Goal: Information Seeking & Learning: Learn about a topic

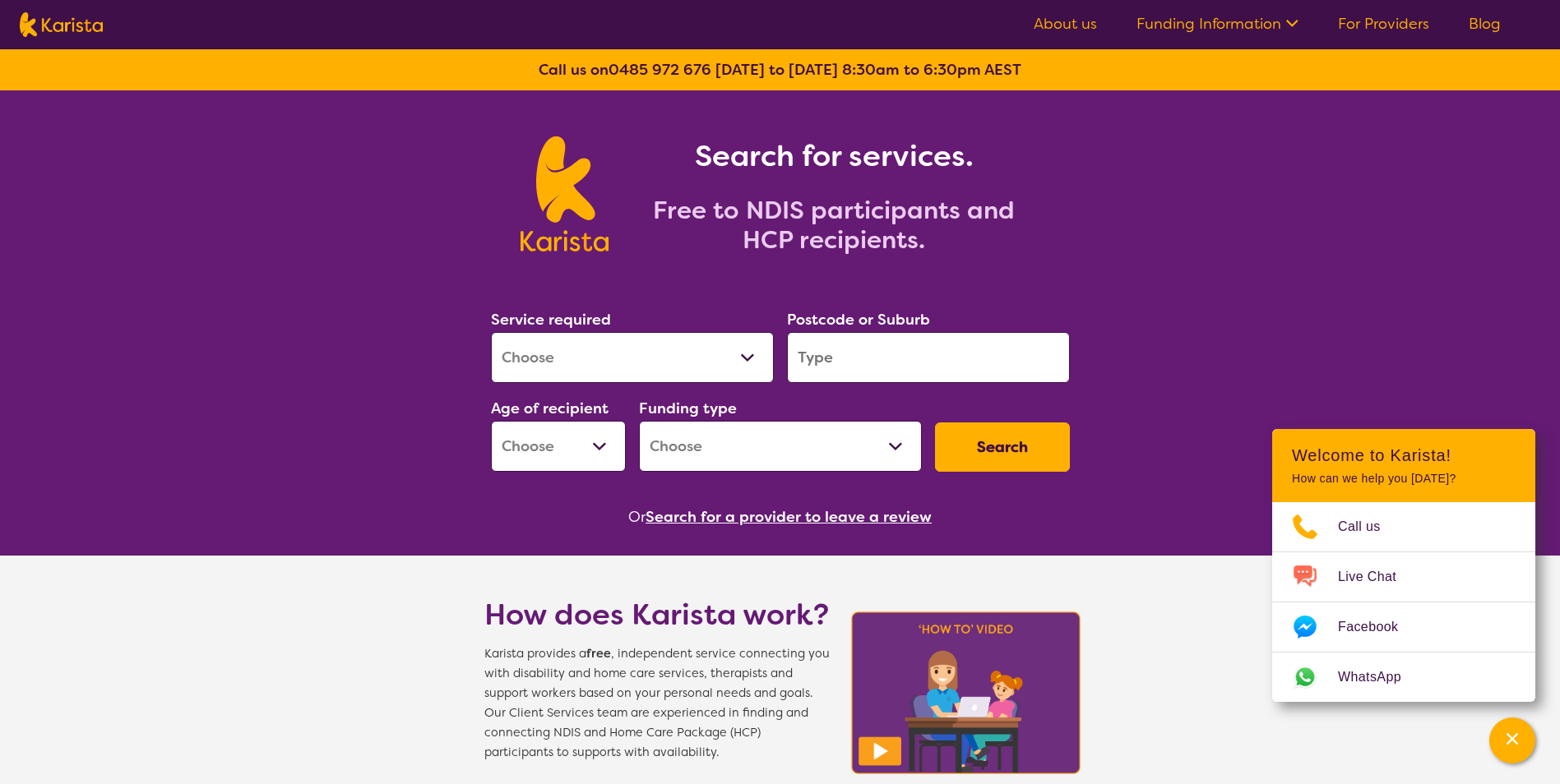
click at [651, 366] on select "Allied Health Assistant Assessment (ADHD or Autism) Behaviour support Counselli…" at bounding box center [632, 358] width 283 height 51
click at [659, 365] on select "Allied Health Assistant Assessment (ADHD or Autism) Behaviour support Counselli…" at bounding box center [632, 358] width 283 height 51
click at [629, 357] on select "Allied Health Assistant Assessment (ADHD or Autism) Behaviour support Counselli…" at bounding box center [632, 358] width 283 height 51
select select "[MEDICAL_DATA]"
click at [491, 332] on select "Allied Health Assistant Assessment (ADHD or Autism) Behaviour support Counselli…" at bounding box center [632, 358] width 283 height 51
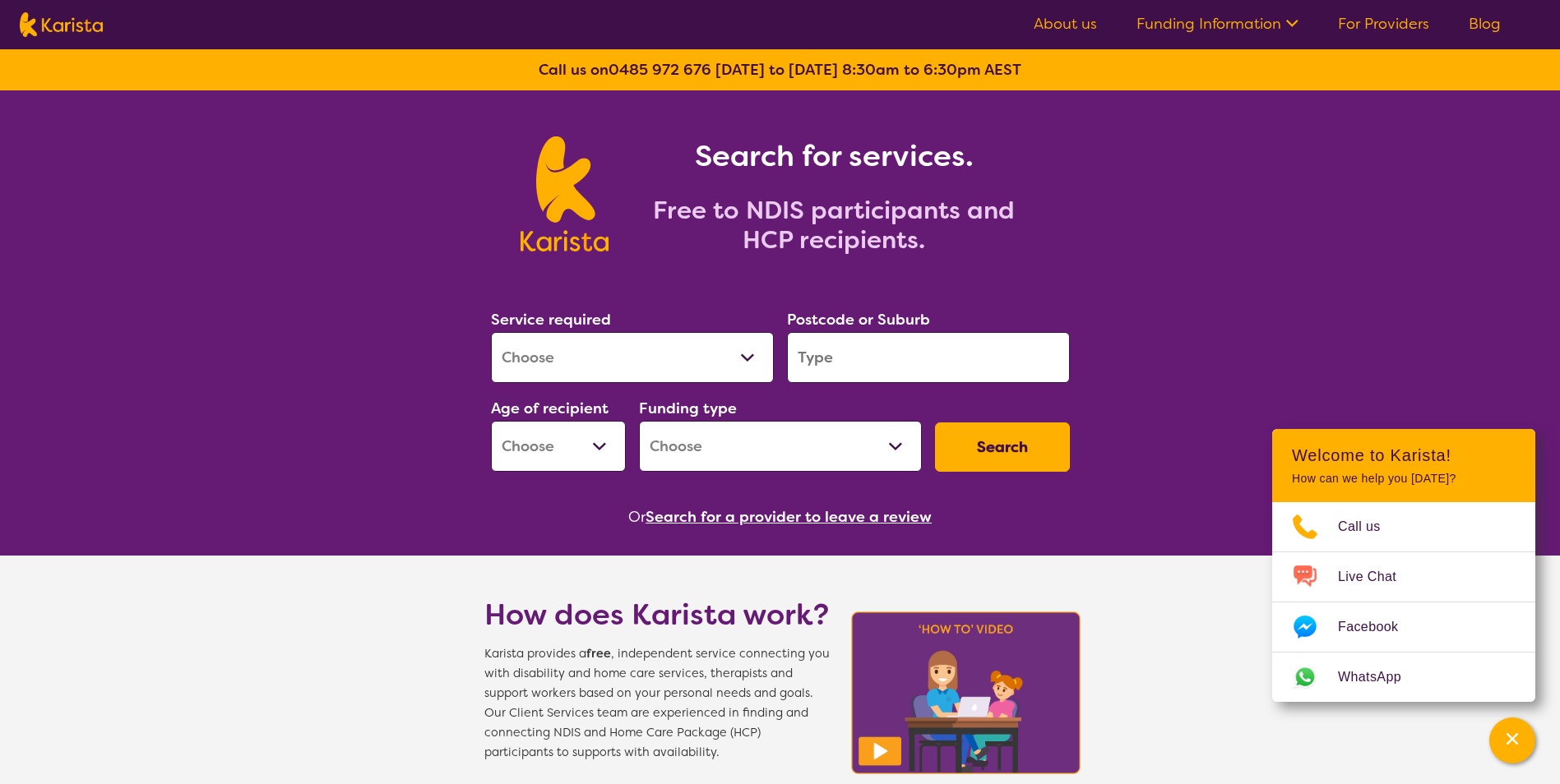
click at [830, 381] on input "search" at bounding box center [928, 358] width 283 height 51
type input "3023"
click at [935, 423] on button "Search" at bounding box center [1002, 447] width 135 height 50
click at [616, 452] on select "Early Childhood - 0 to 9 Child - 10 to 11 Adolescent - 12 to 17 Adult - 18 to 6…" at bounding box center [558, 446] width 135 height 51
select select "CH"
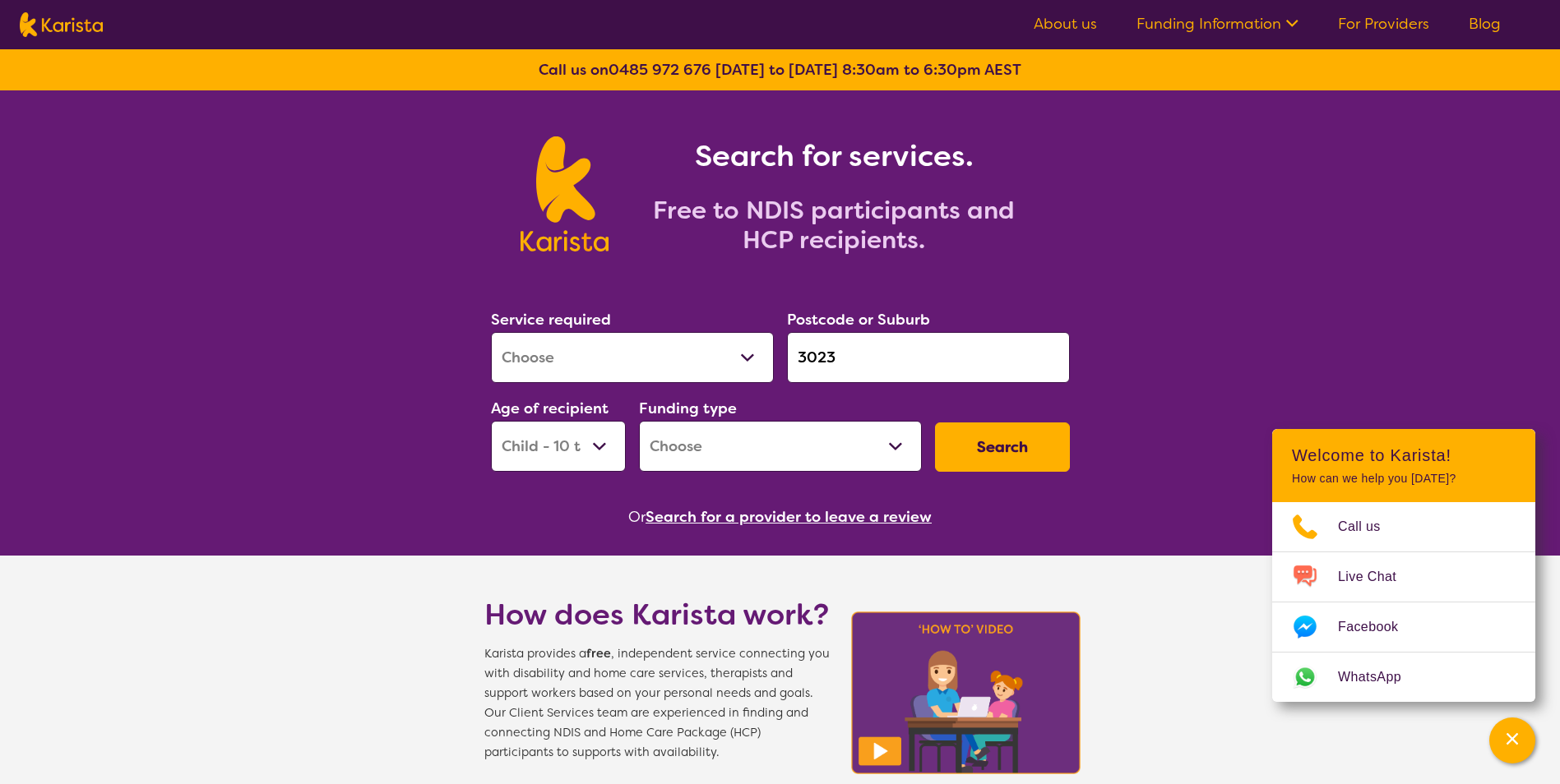
click at [491, 421] on select "Early Childhood - 0 to 9 Child - 10 to 11 Adolescent - 12 to 17 Adult - 18 to 6…" at bounding box center [558, 446] width 135 height 51
click at [867, 441] on select "Home Care Package (HCP) National Disability Insurance Scheme (NDIS) I don't know" at bounding box center [780, 446] width 283 height 51
select select "NDIS"
click at [639, 421] on select "Home Care Package (HCP) National Disability Insurance Scheme (NDIS) I don't know" at bounding box center [780, 446] width 283 height 51
click at [979, 454] on button "Search" at bounding box center [1002, 447] width 135 height 50
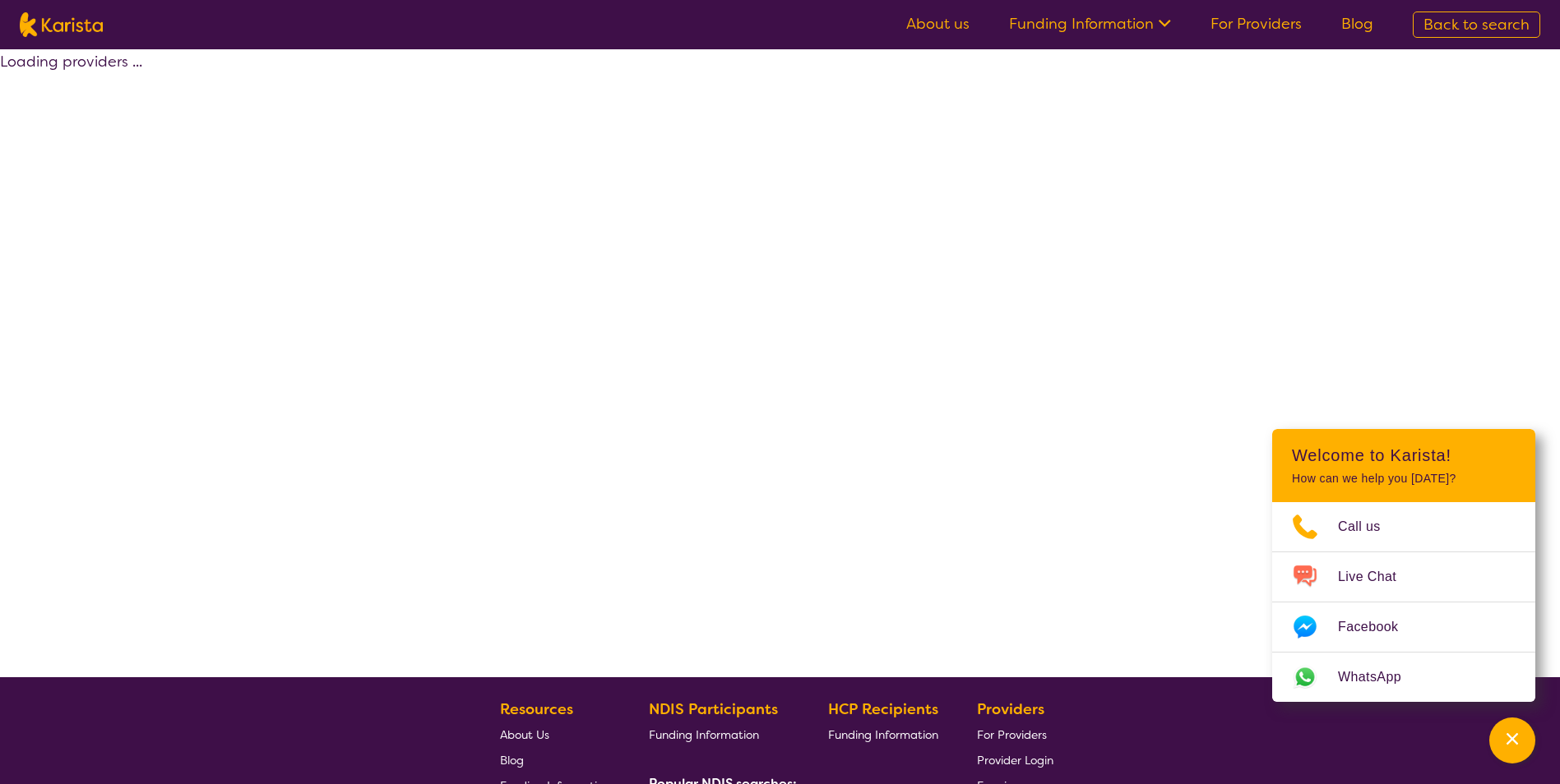
select select "by_score"
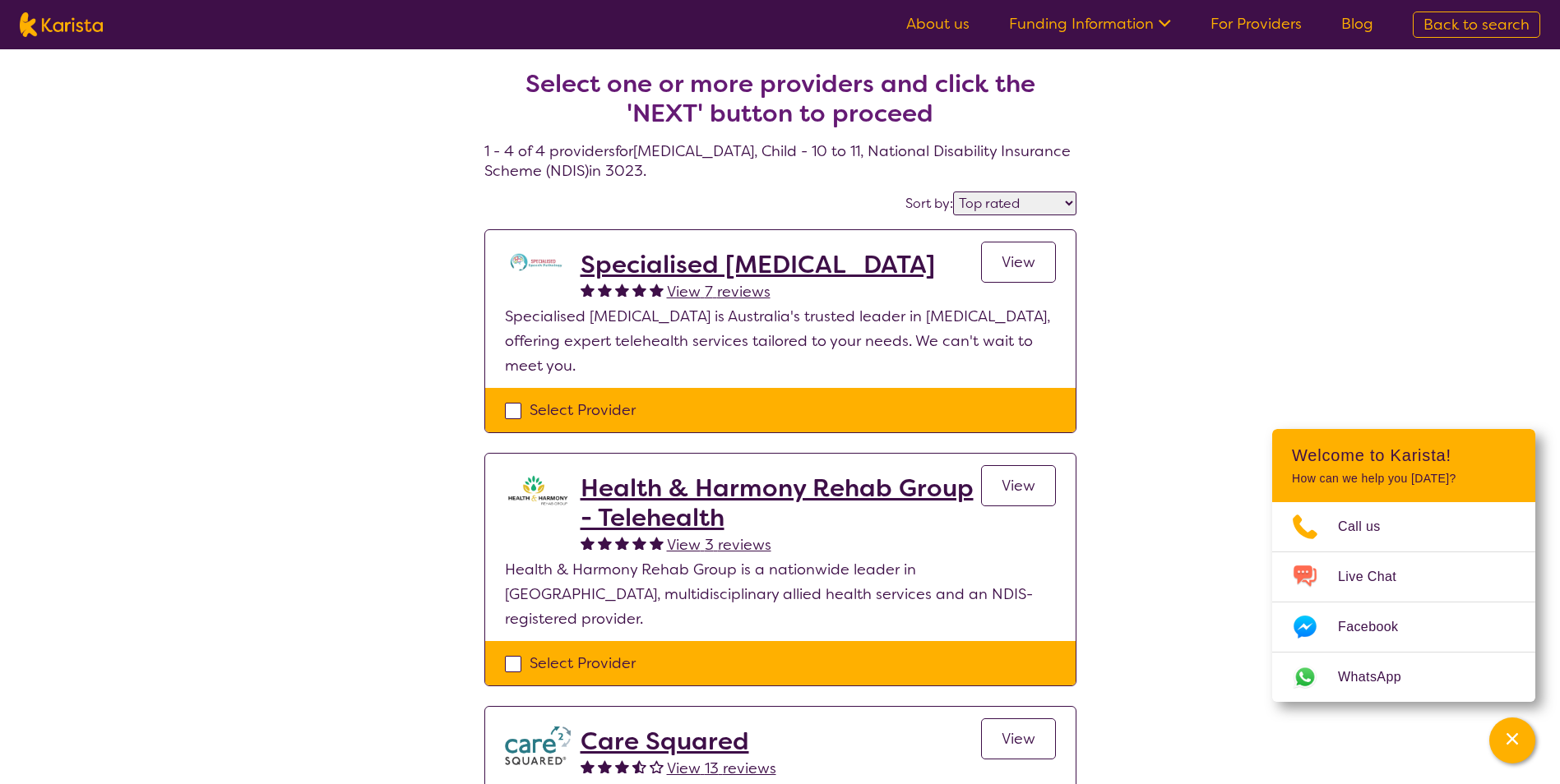
select select "[MEDICAL_DATA]"
select select "CH"
select select "NDIS"
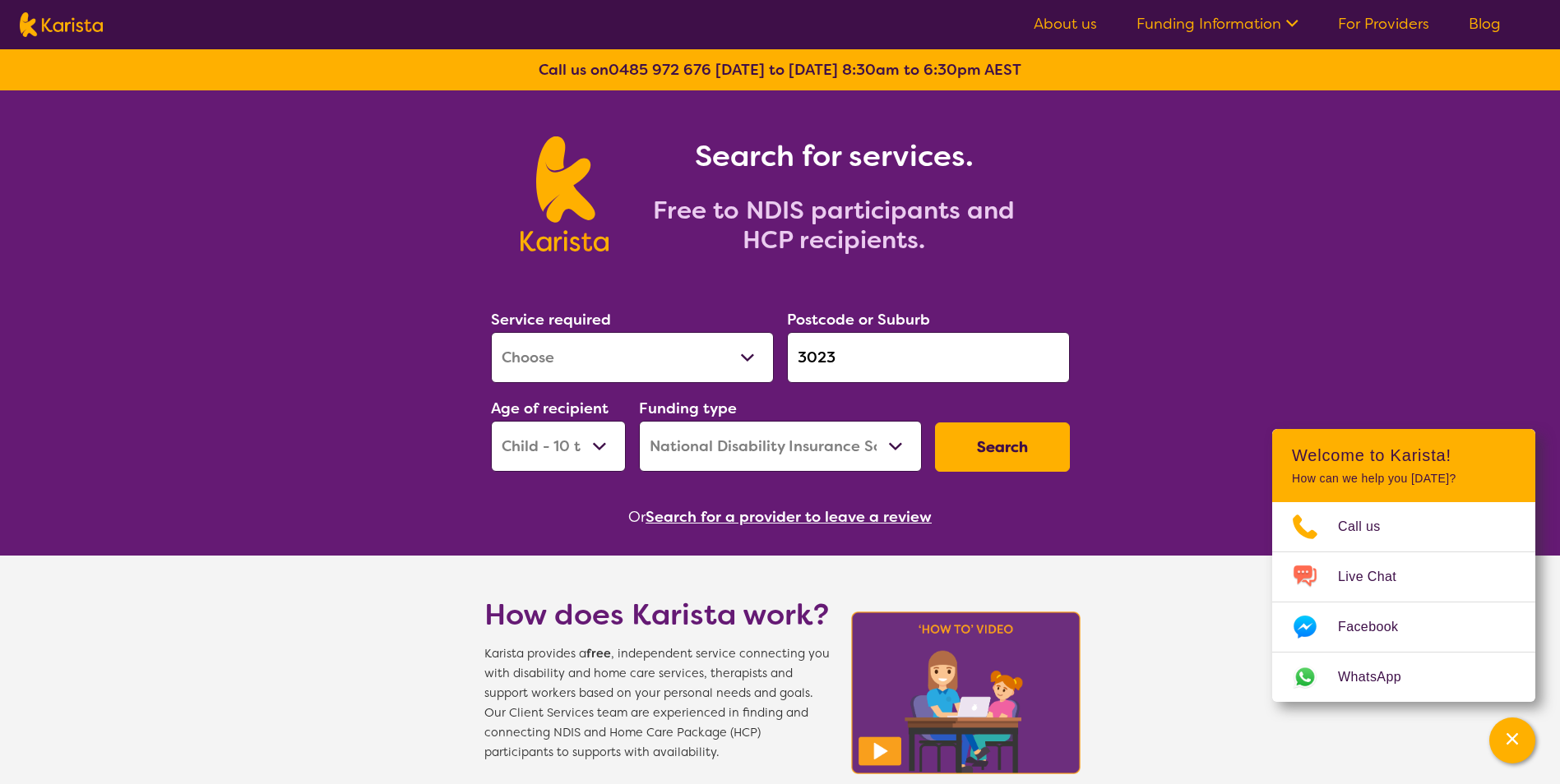
click at [611, 338] on select "Allied Health Assistant Assessment (ADHD or Autism) Behaviour support Counselli…" at bounding box center [632, 358] width 283 height 51
select select "Behaviour support"
click at [491, 332] on select "Allied Health Assistant Assessment (ADHD or Autism) Behaviour support Counselli…" at bounding box center [632, 358] width 283 height 51
click at [972, 445] on button "Search" at bounding box center [1002, 447] width 135 height 50
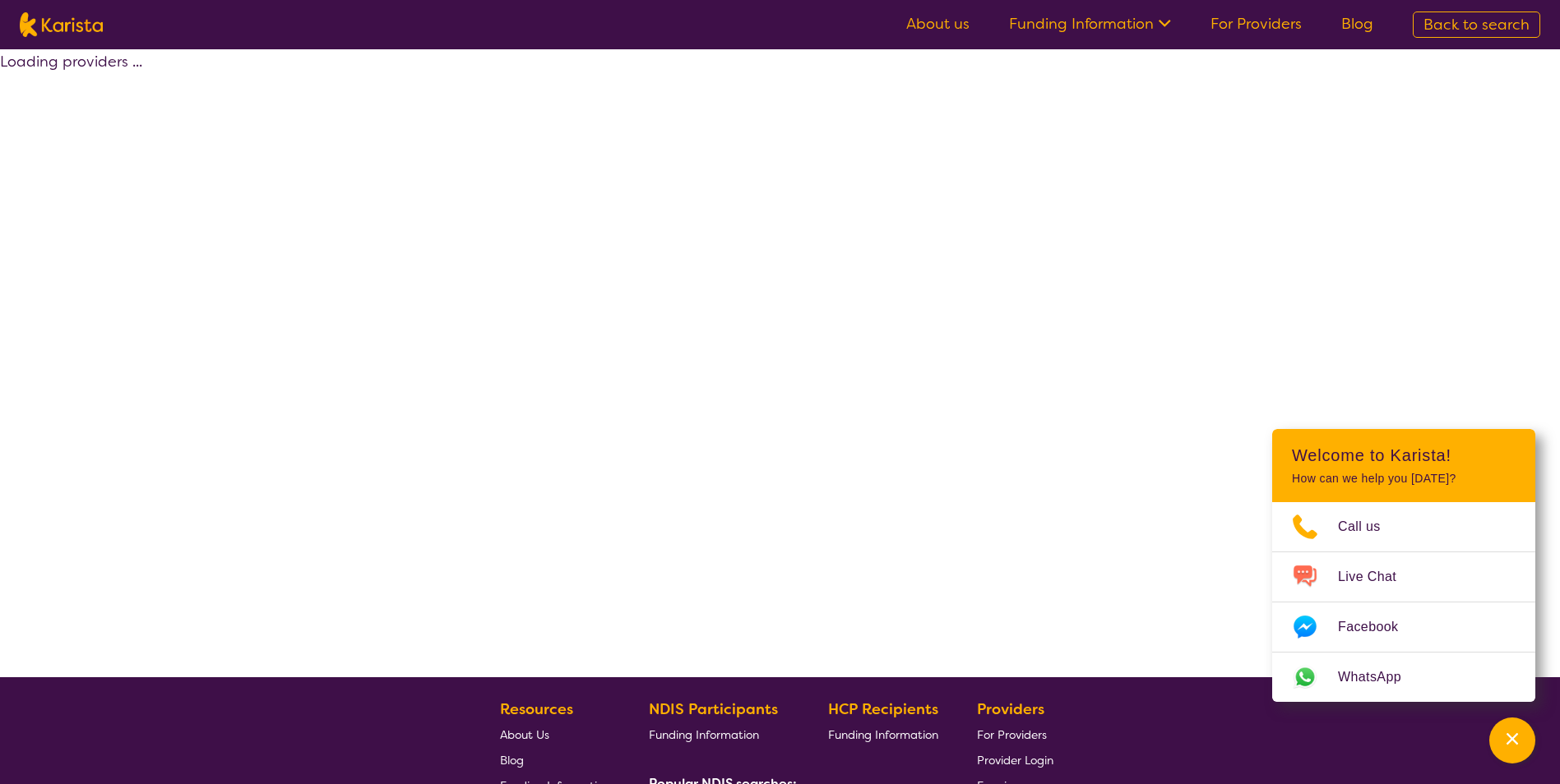
select select "by_score"
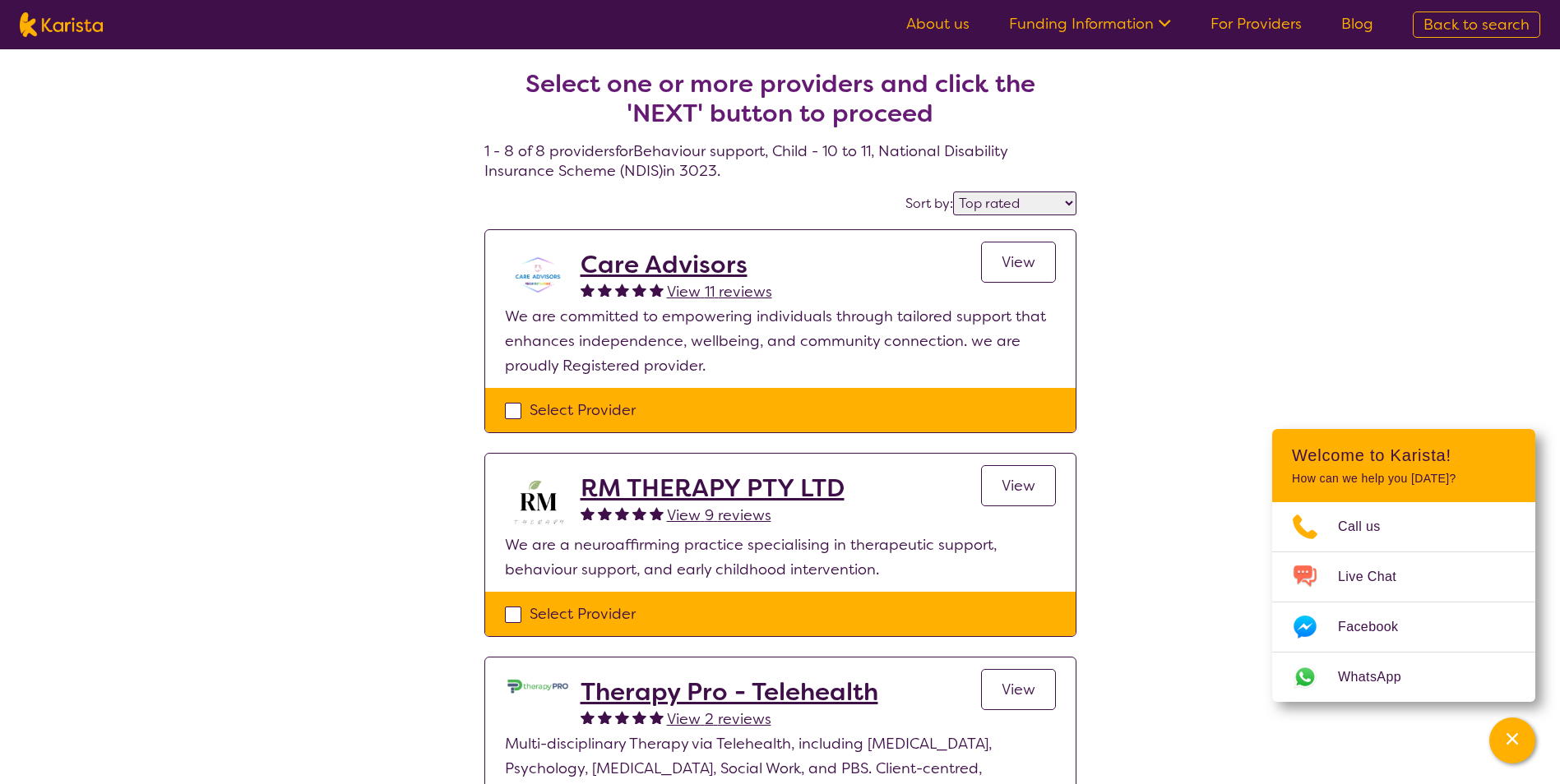
select select "Behaviour support"
select select "CH"
select select "NDIS"
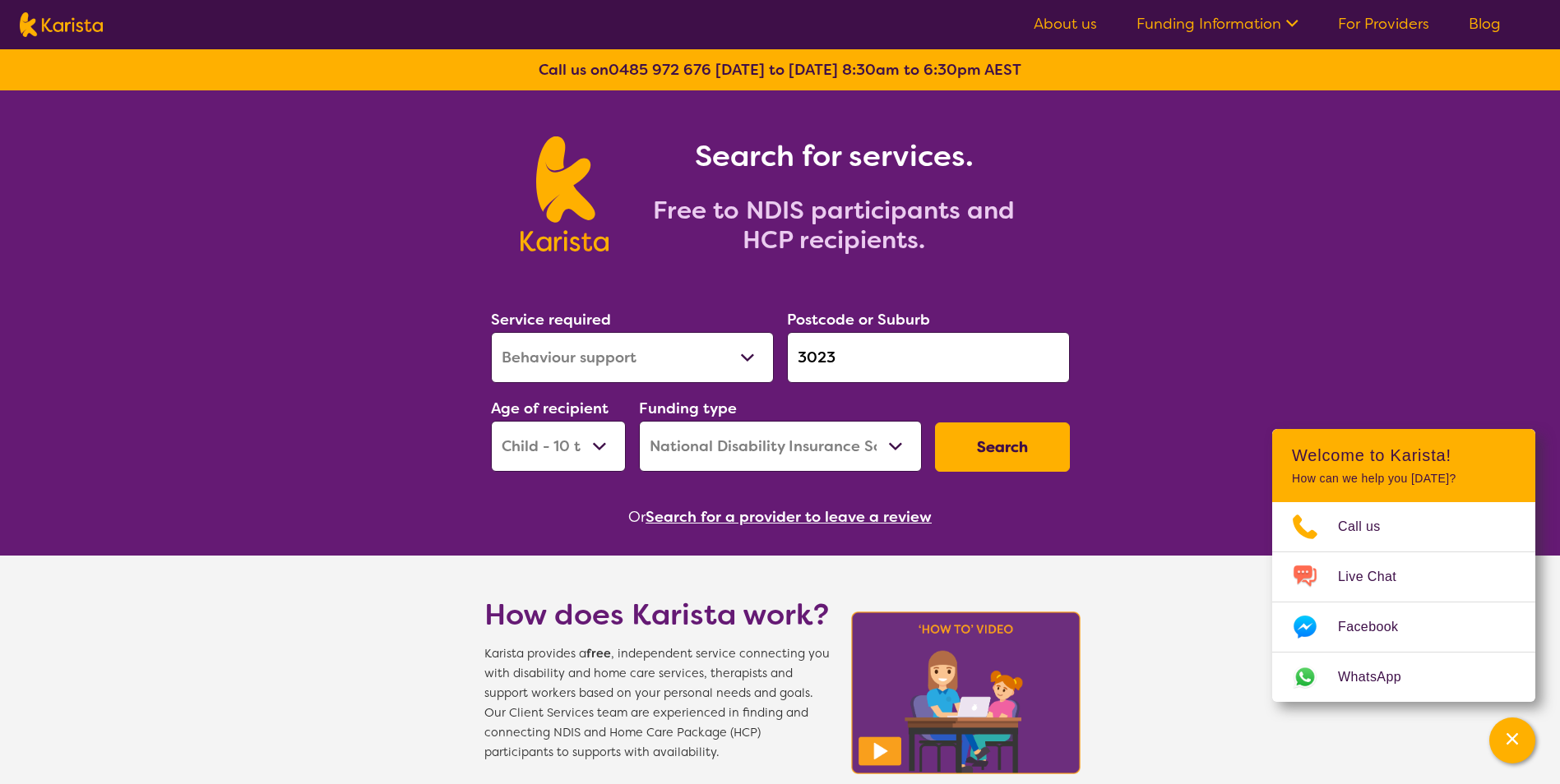
click at [709, 354] on select "Allied Health Assistant Assessment (ADHD or Autism) Behaviour support Counselli…" at bounding box center [632, 358] width 283 height 51
select select "Support worker"
click at [491, 332] on select "Allied Health Assistant Assessment (ADHD or Autism) Behaviour support Counselli…" at bounding box center [632, 358] width 283 height 51
click at [605, 452] on select "Early Childhood - 0 to 9 Child - 10 to 11 Adolescent - 12 to 17 Adult - 18 to 6…" at bounding box center [558, 446] width 135 height 51
select select "AD"
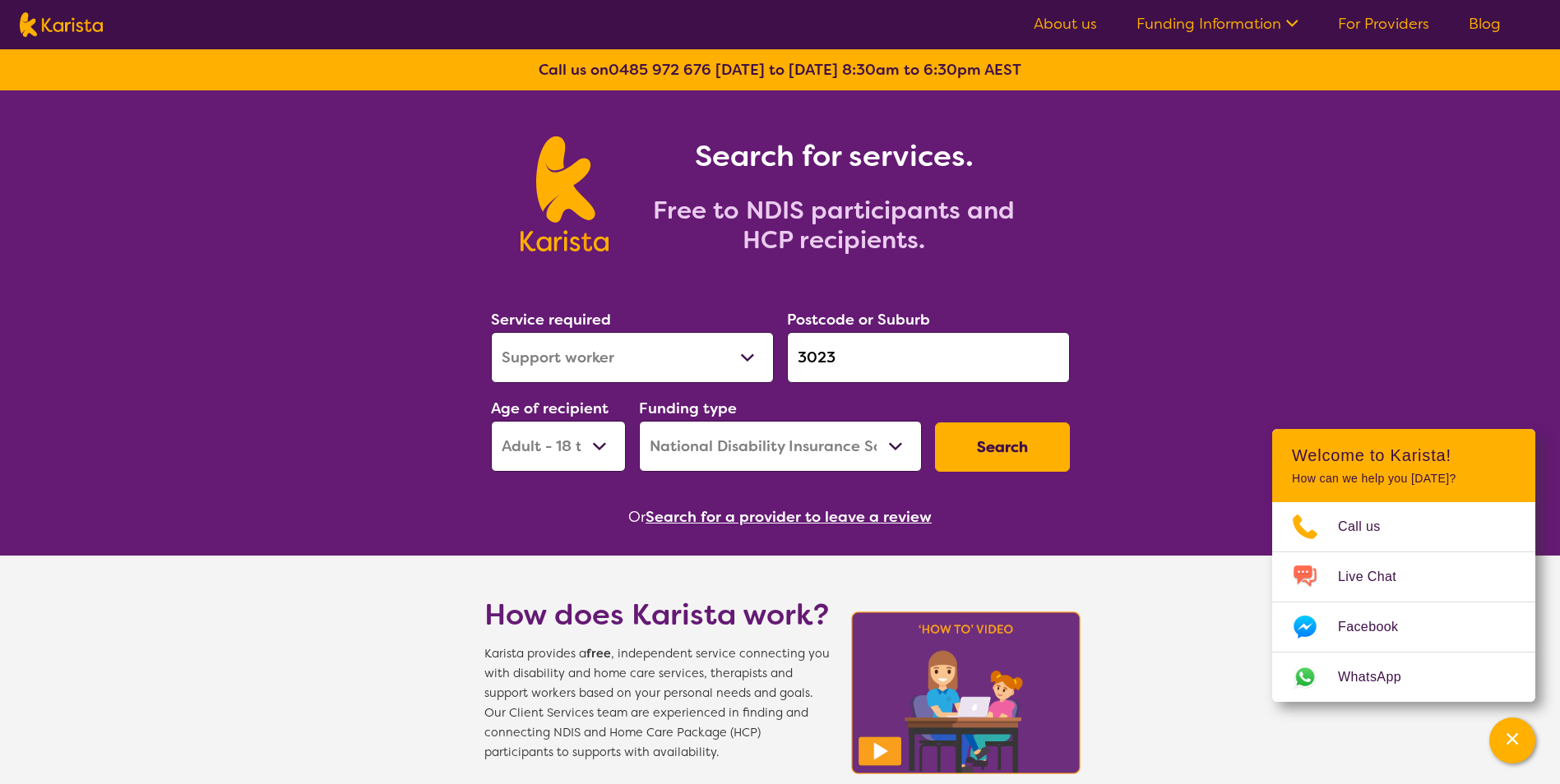
click at [491, 421] on select "Early Childhood - 0 to 9 Child - 10 to 11 Adolescent - 12 to 17 Adult - 18 to 6…" at bounding box center [558, 446] width 135 height 51
click at [604, 453] on select "Early Childhood - 0 to 9 Child - 10 to 11 Adolescent - 12 to 17 Adult - 18 to 6…" at bounding box center [558, 446] width 135 height 51
click at [491, 421] on select "Early Childhood - 0 to 9 Child - 10 to 11 Adolescent - 12 to 17 Adult - 18 to 6…" at bounding box center [558, 446] width 135 height 51
click at [1024, 462] on button "Search" at bounding box center [1002, 447] width 135 height 50
click at [529, 442] on select "Early Childhood - 0 to 9 Child - 10 to 11 Adolescent - 12 to 17 Adult - 18 to 6…" at bounding box center [558, 446] width 135 height 51
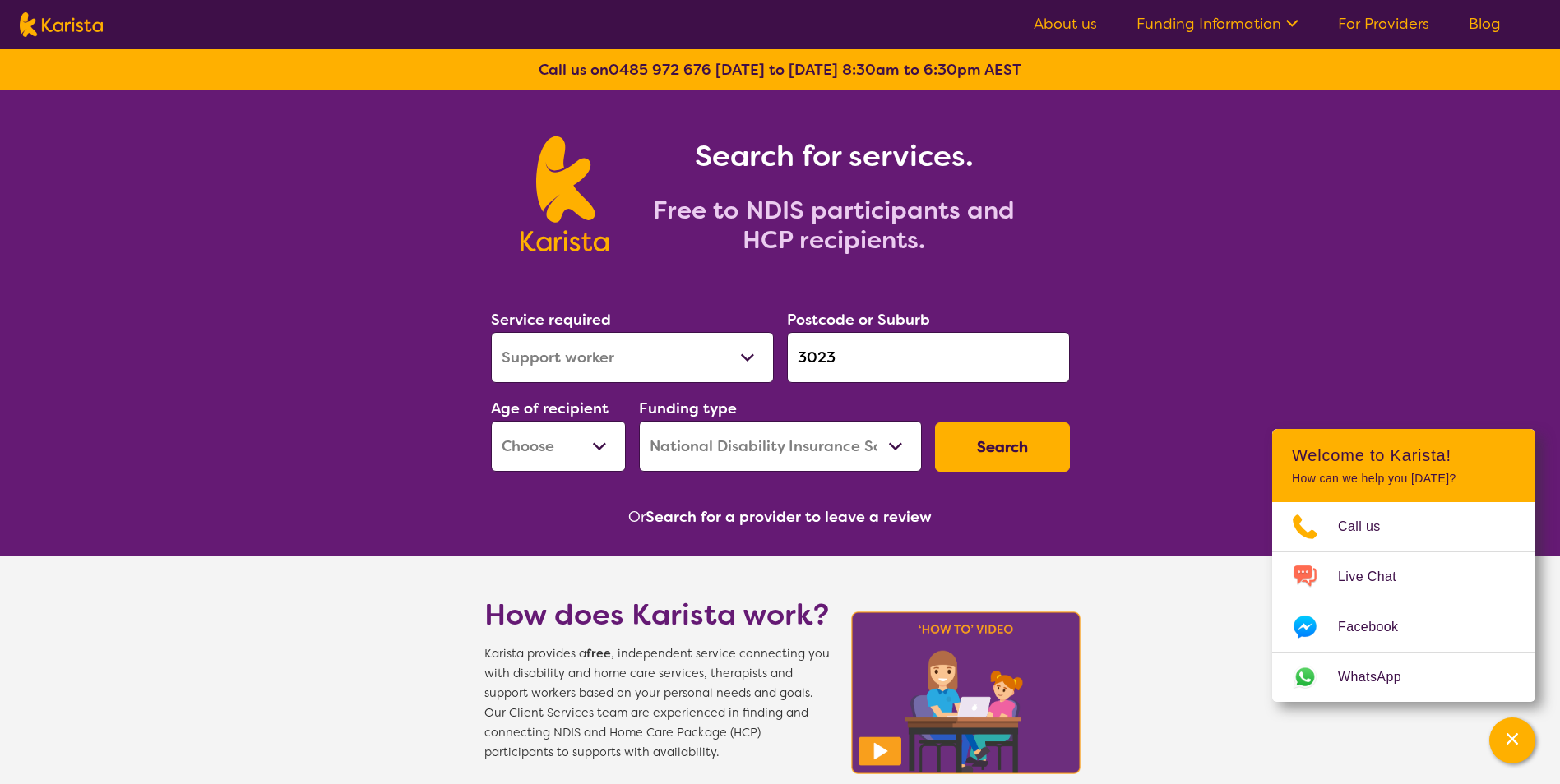
select select "AS"
click at [491, 421] on select "Early Childhood - 0 to 9 Child - 10 to 11 Adolescent - 12 to 17 Adult - 18 to 6…" at bounding box center [558, 446] width 135 height 51
click at [1044, 455] on button "Search" at bounding box center [1002, 447] width 135 height 50
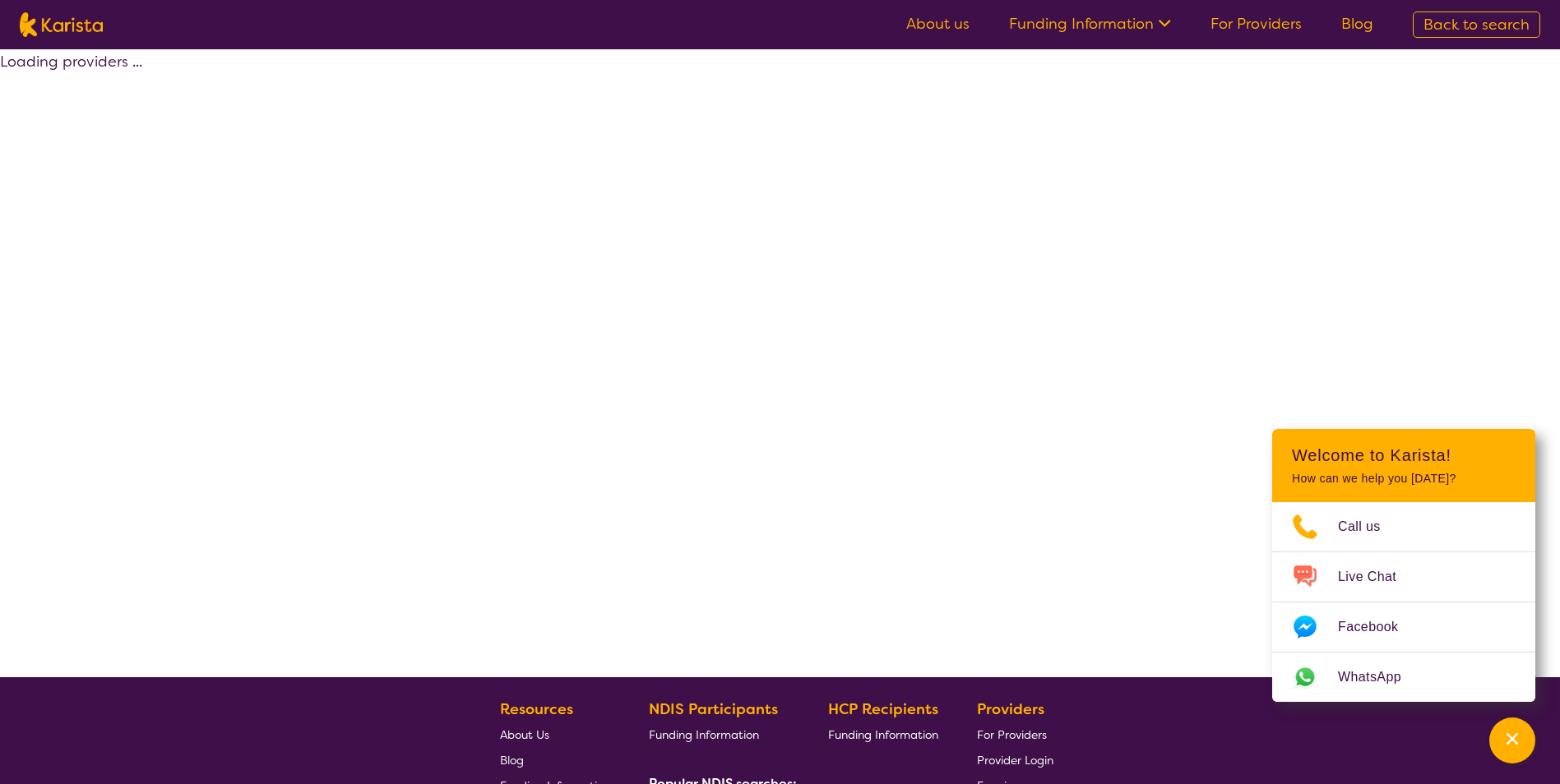
select select "by_score"
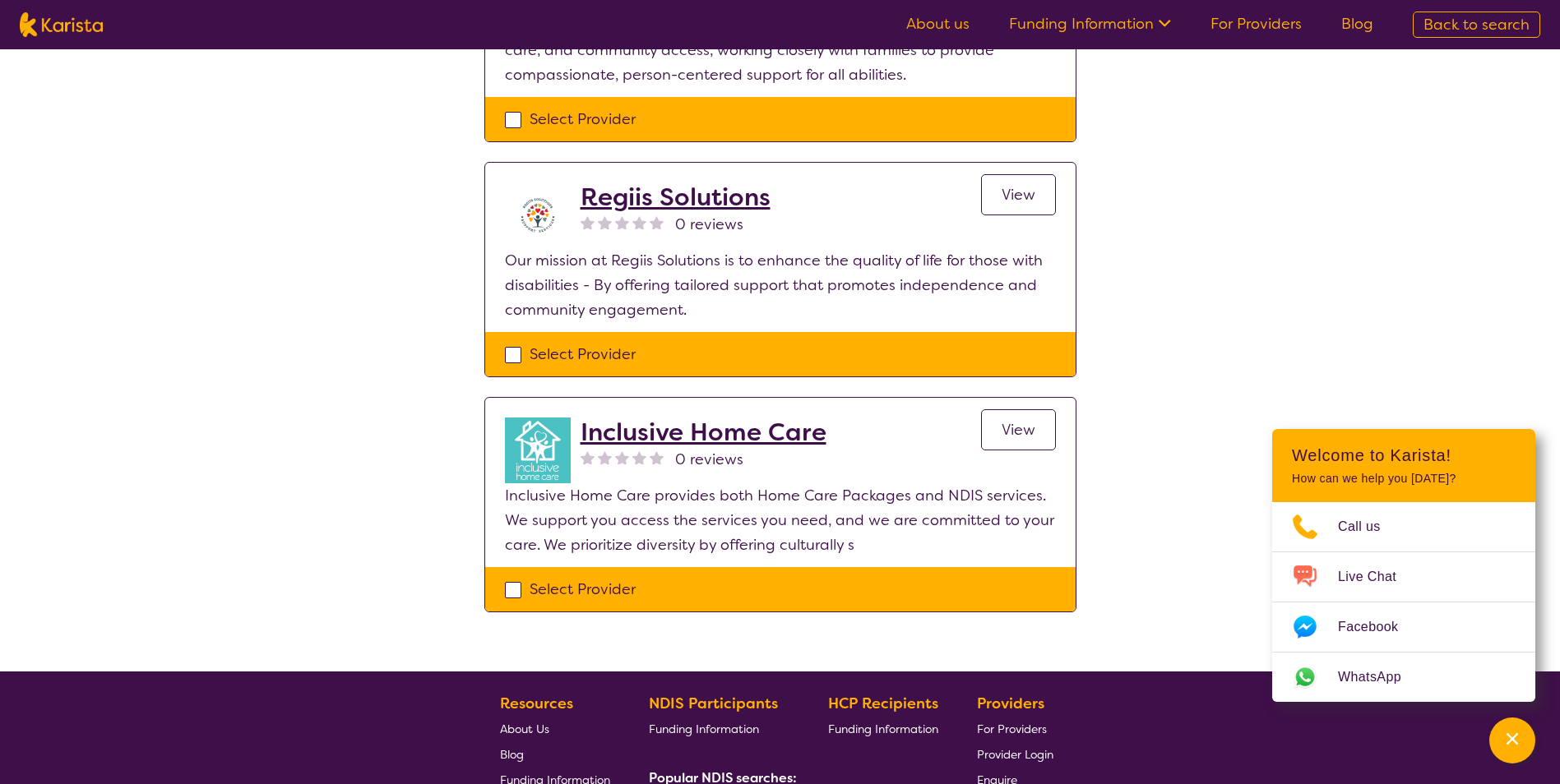
scroll to position [3946, 0]
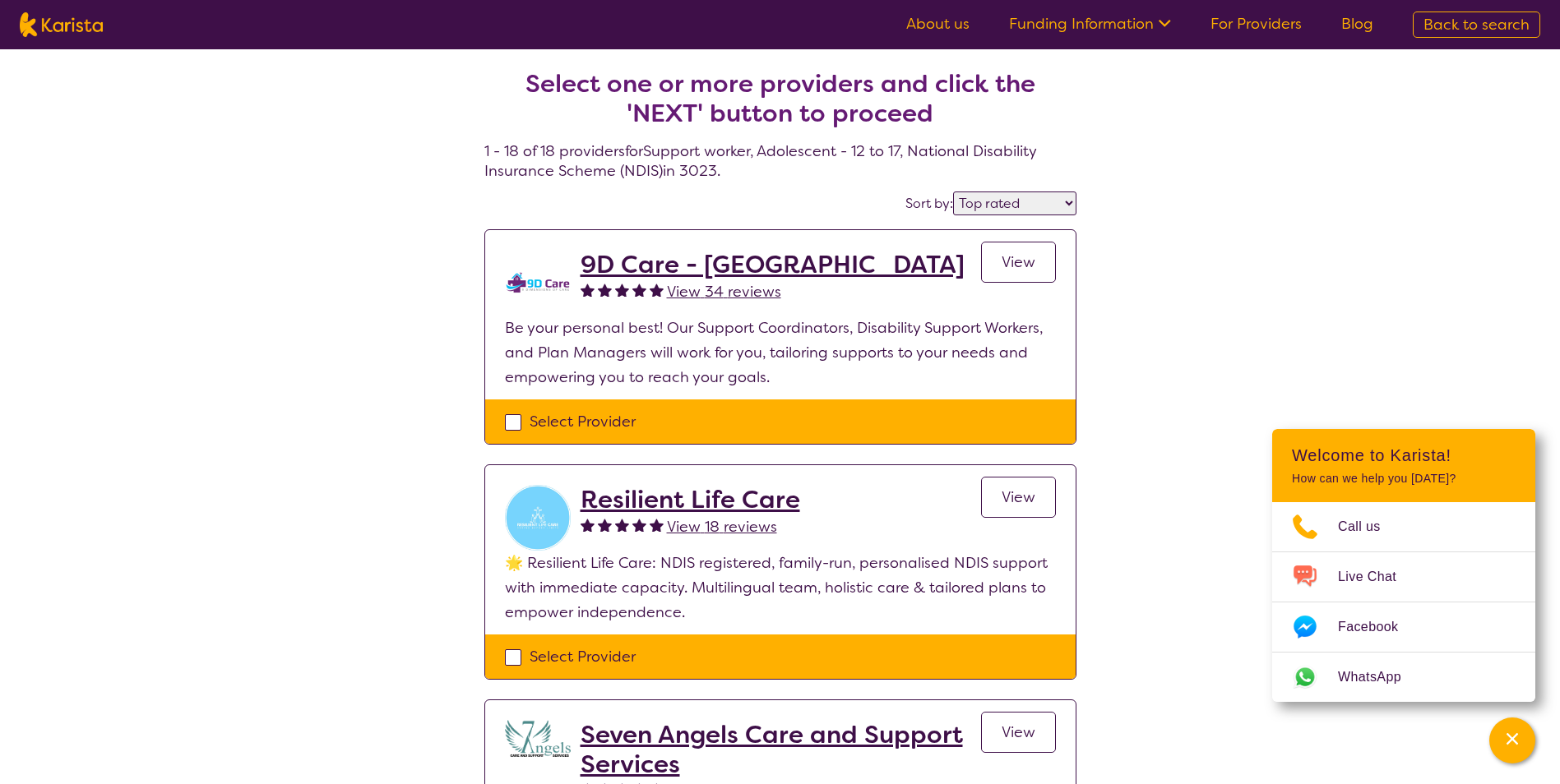
select select "Support worker"
select select "AS"
select select "NDIS"
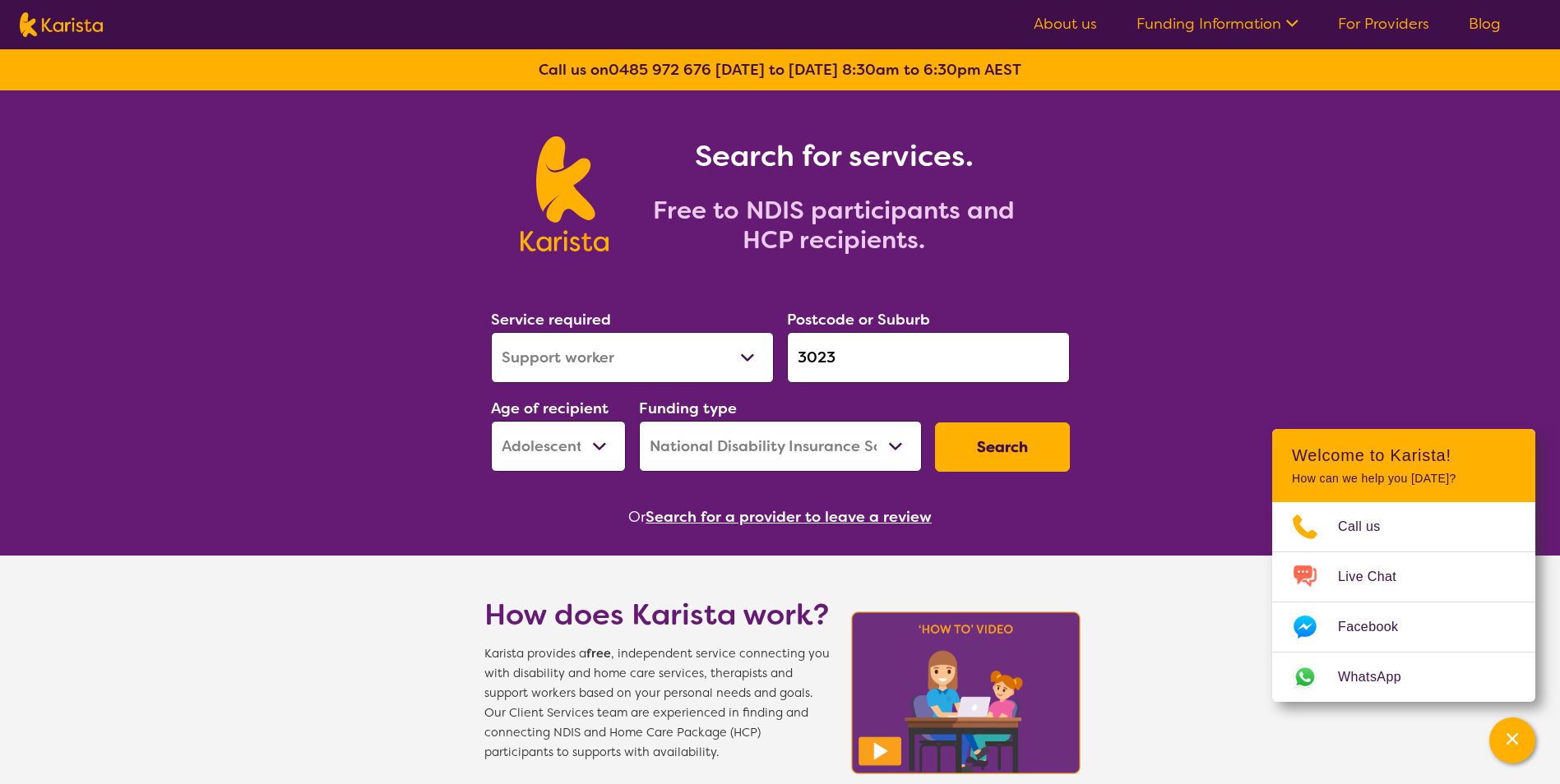
click at [633, 346] on select "Allied Health Assistant Assessment (ADHD or Autism) Behaviour support Counselli…" at bounding box center [632, 358] width 283 height 51
select select "Behaviour support"
click at [491, 332] on select "Allied Health Assistant Assessment (ADHD or Autism) Behaviour support Counselli…" at bounding box center [632, 358] width 283 height 51
click at [857, 359] on input "3023" at bounding box center [928, 358] width 283 height 51
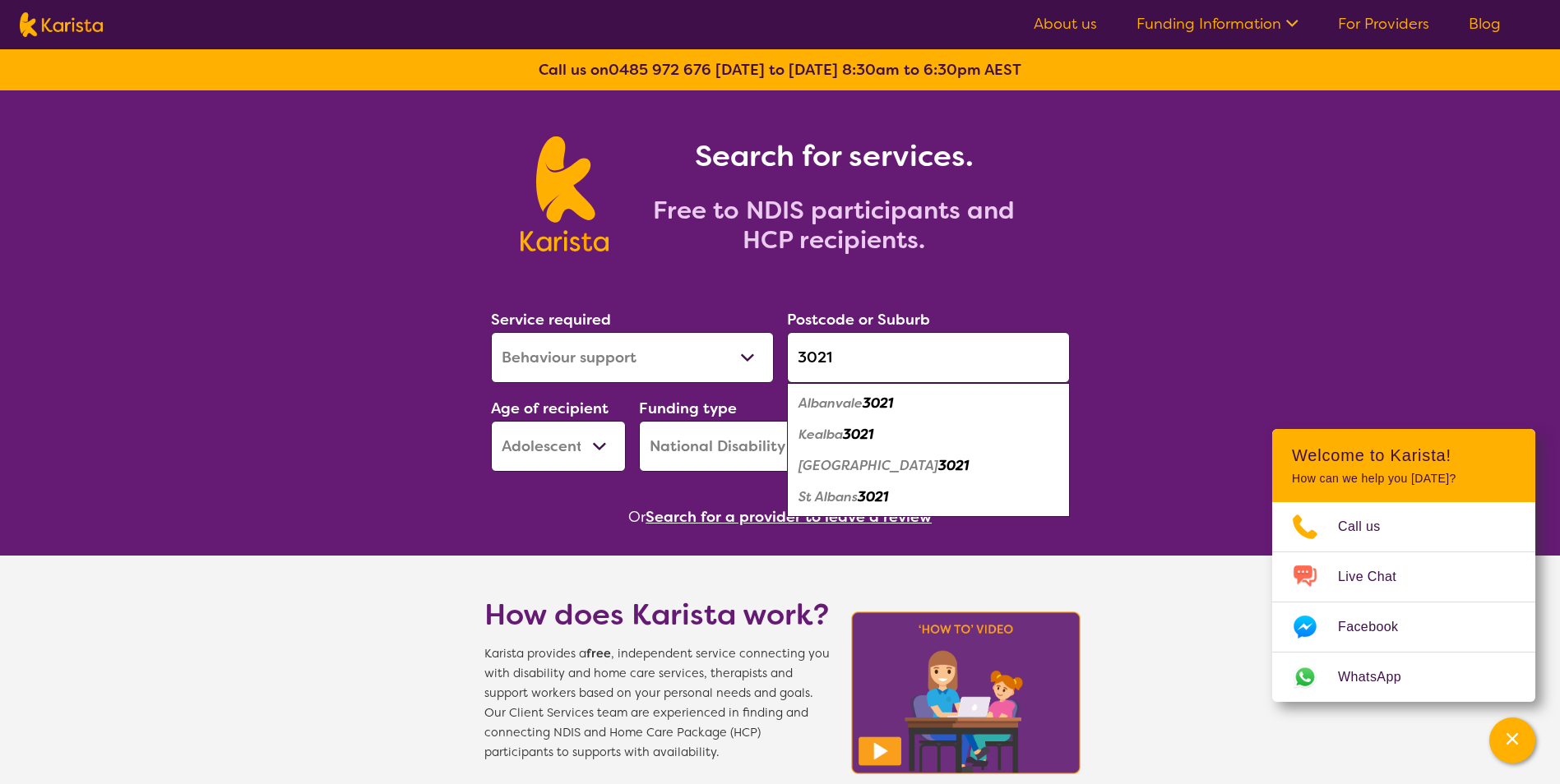
type input "3021"
click at [916, 504] on div "St Albans 3021" at bounding box center [929, 498] width 266 height 31
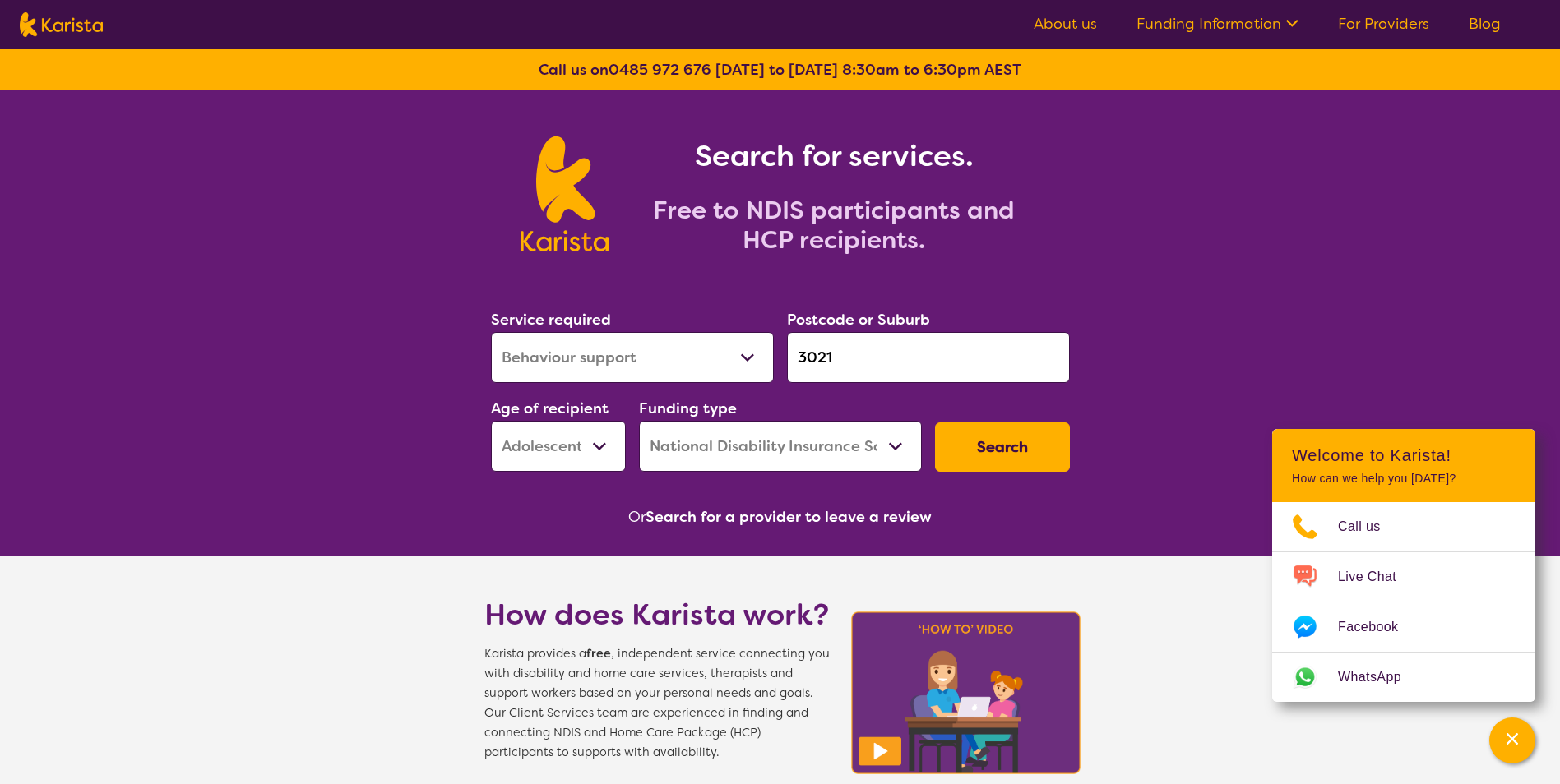
click at [692, 449] on select "Home Care Package (HCP) National Disability Insurance Scheme (NDIS) I don't know" at bounding box center [780, 446] width 283 height 51
select select "i-don-t-know"
click at [639, 421] on select "Home Care Package (HCP) National Disability Insurance Scheme (NDIS) I don't know" at bounding box center [780, 446] width 283 height 51
click at [982, 455] on button "Search" at bounding box center [1002, 447] width 135 height 50
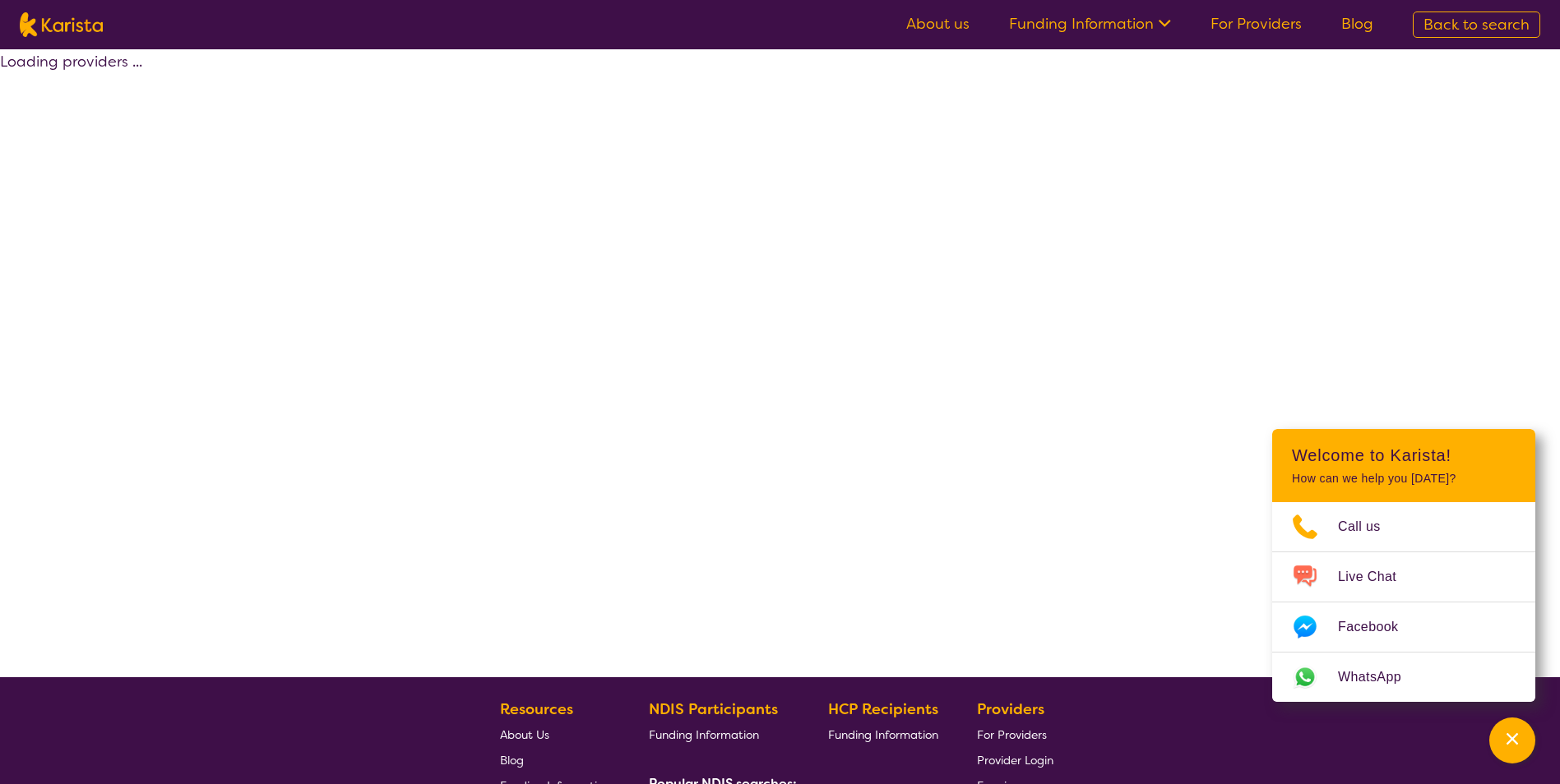
select select "Behaviour support"
select select "AS"
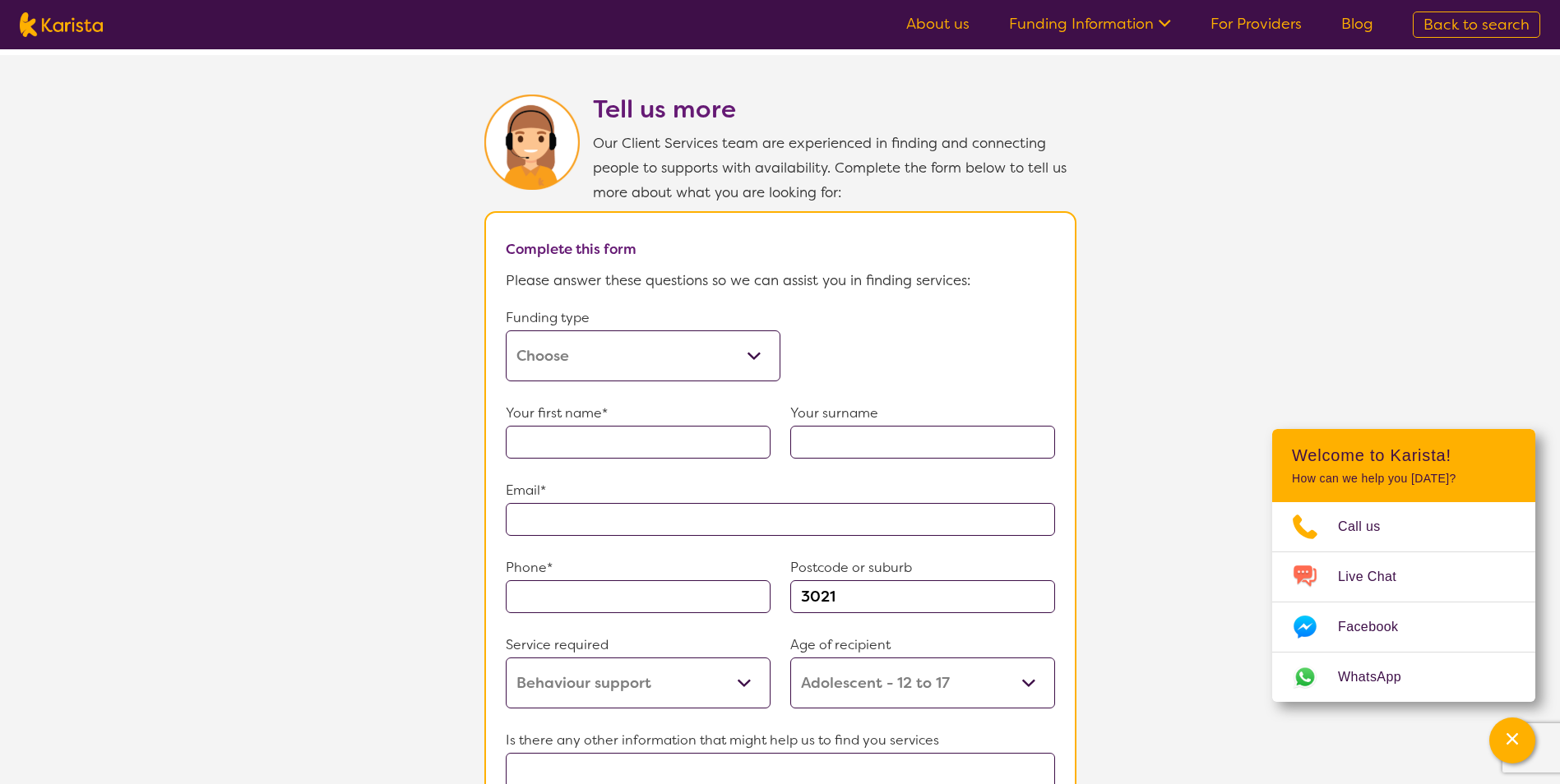
scroll to position [1151, 0]
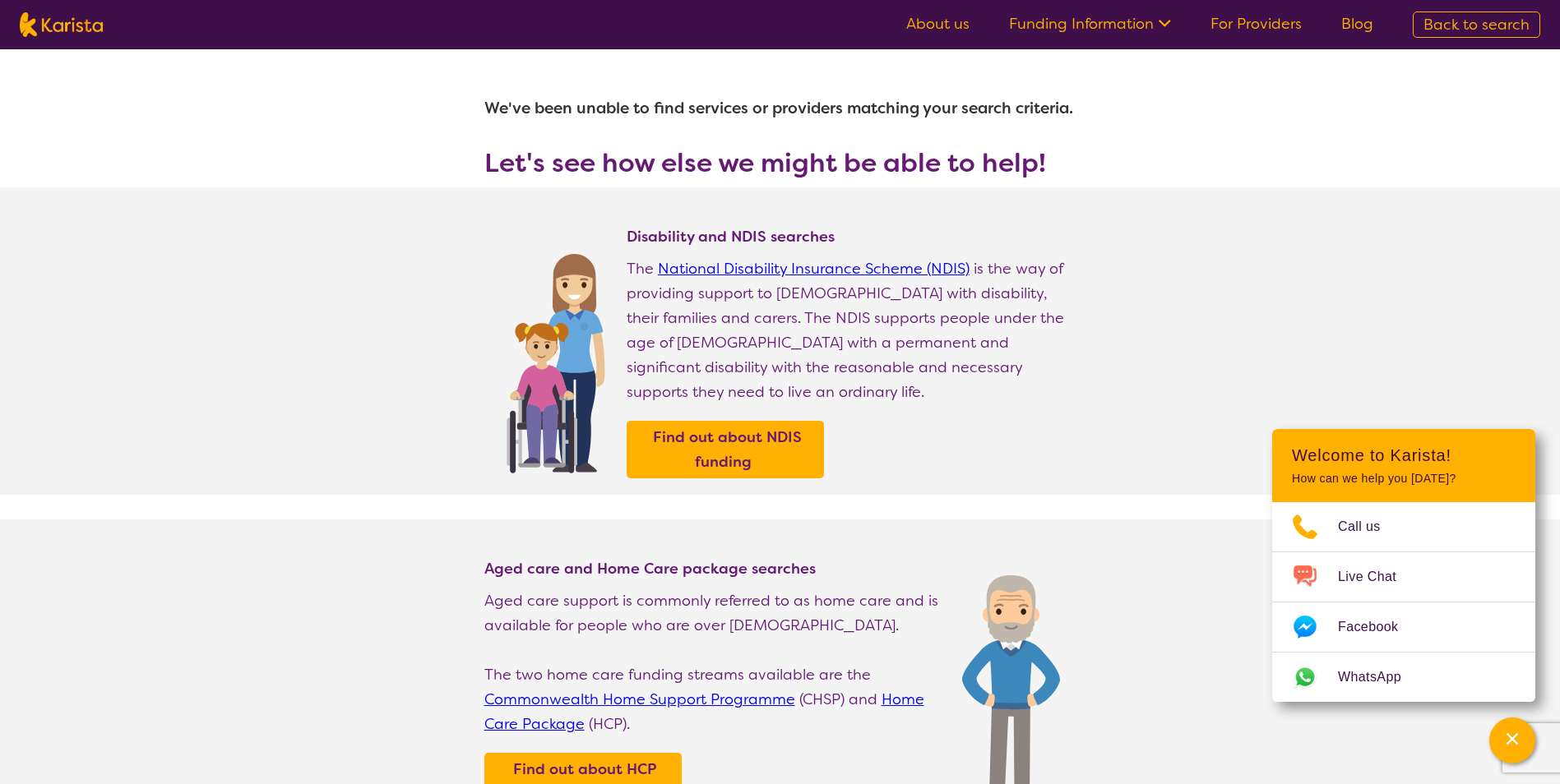
select select "Behaviour support"
select select "AS"
select select "NDIS"
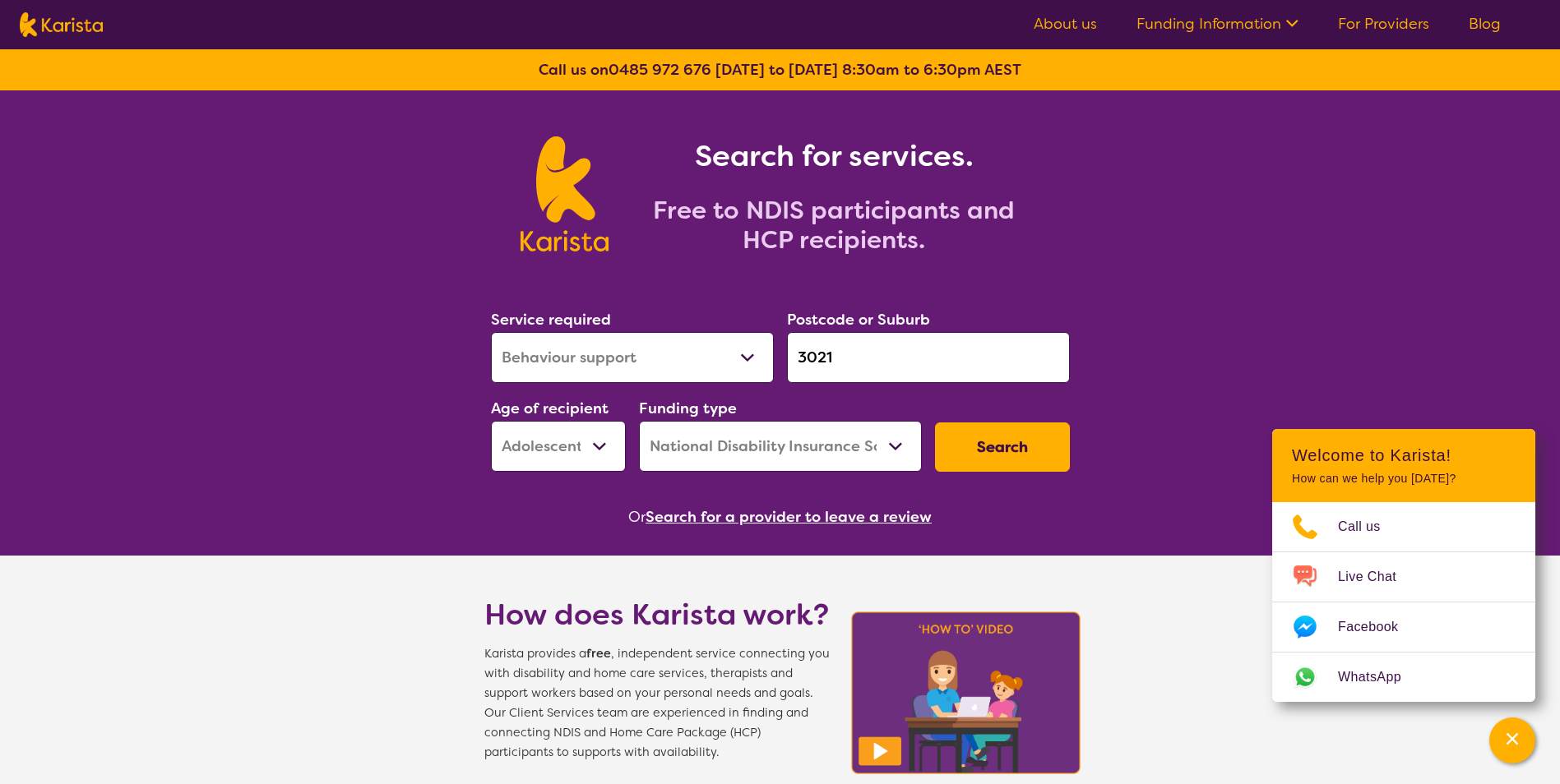
click at [901, 450] on select "Home Care Package (HCP) National Disability Insurance Scheme (NDIS) I don't know" at bounding box center [780, 446] width 283 height 51
click at [639, 421] on select "Home Care Package (HCP) National Disability Insurance Scheme (NDIS) I don't know" at bounding box center [780, 446] width 283 height 51
click at [980, 452] on button "Search" at bounding box center [1002, 447] width 135 height 50
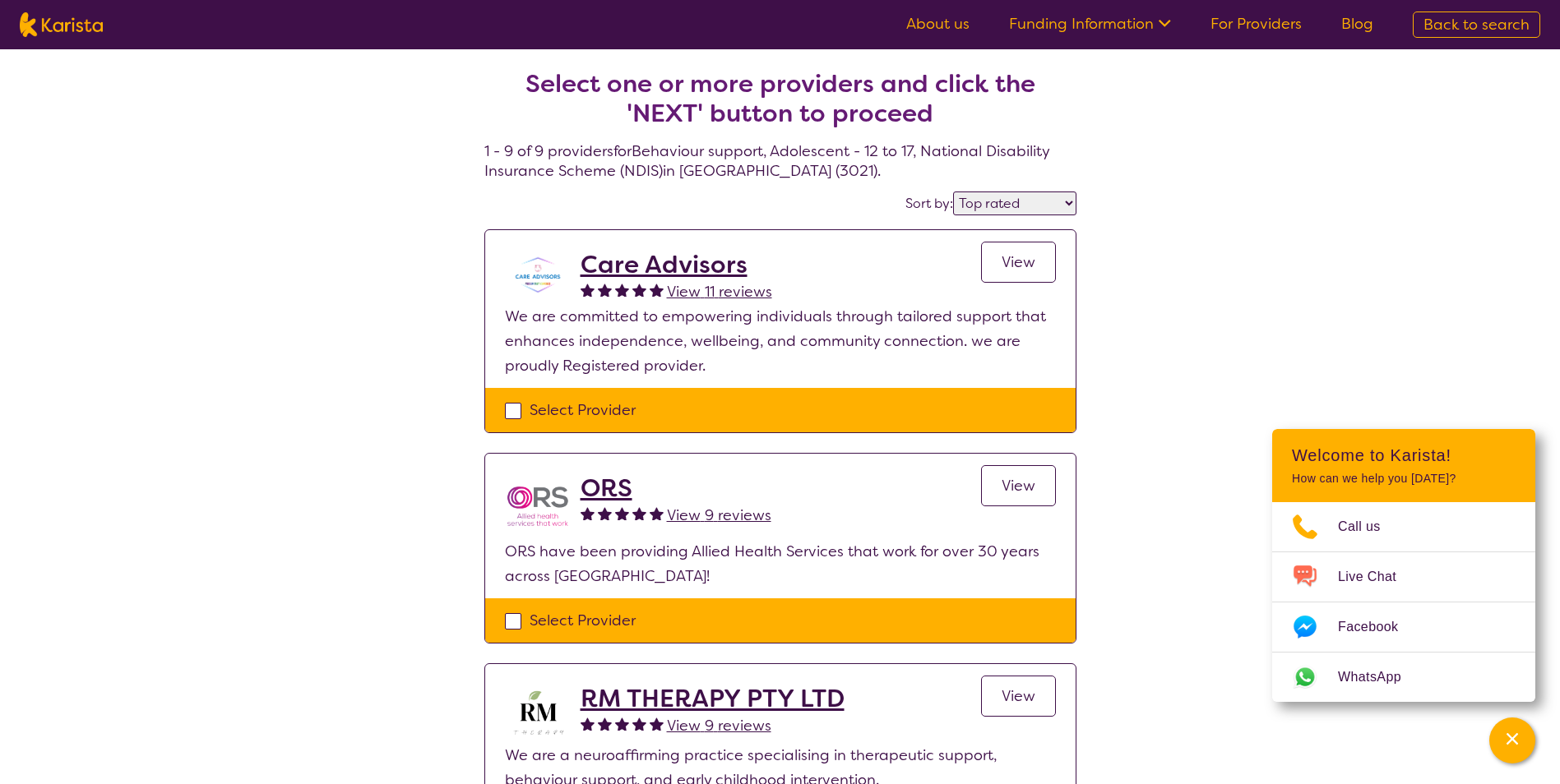
click at [990, 210] on select "Highly reviewed Top rated" at bounding box center [1015, 203] width 124 height 23
select select "highly_reviewed"
click at [954, 191] on select "Highly reviewed Top rated" at bounding box center [1015, 203] width 124 height 23
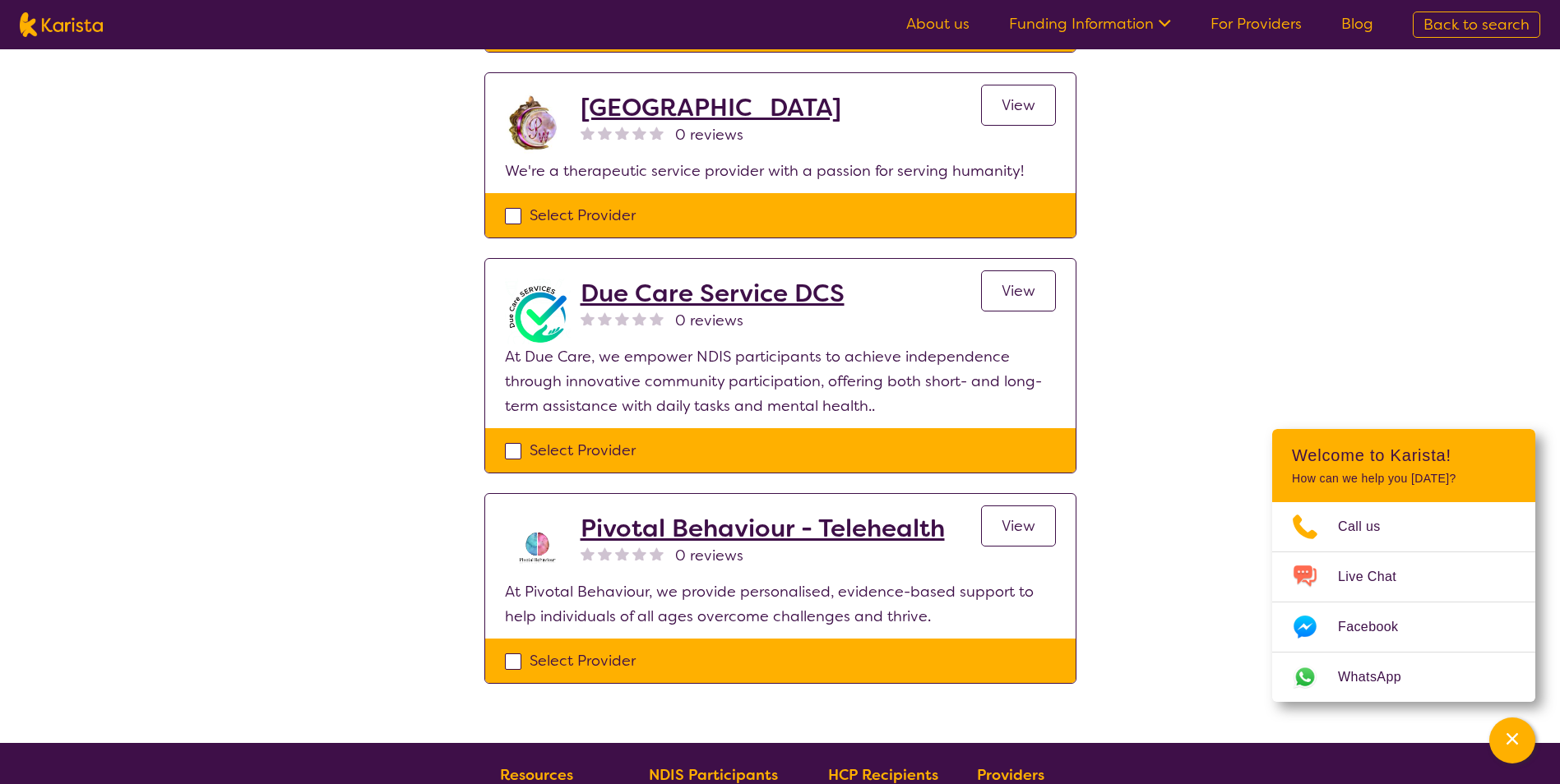
scroll to position [1833, 0]
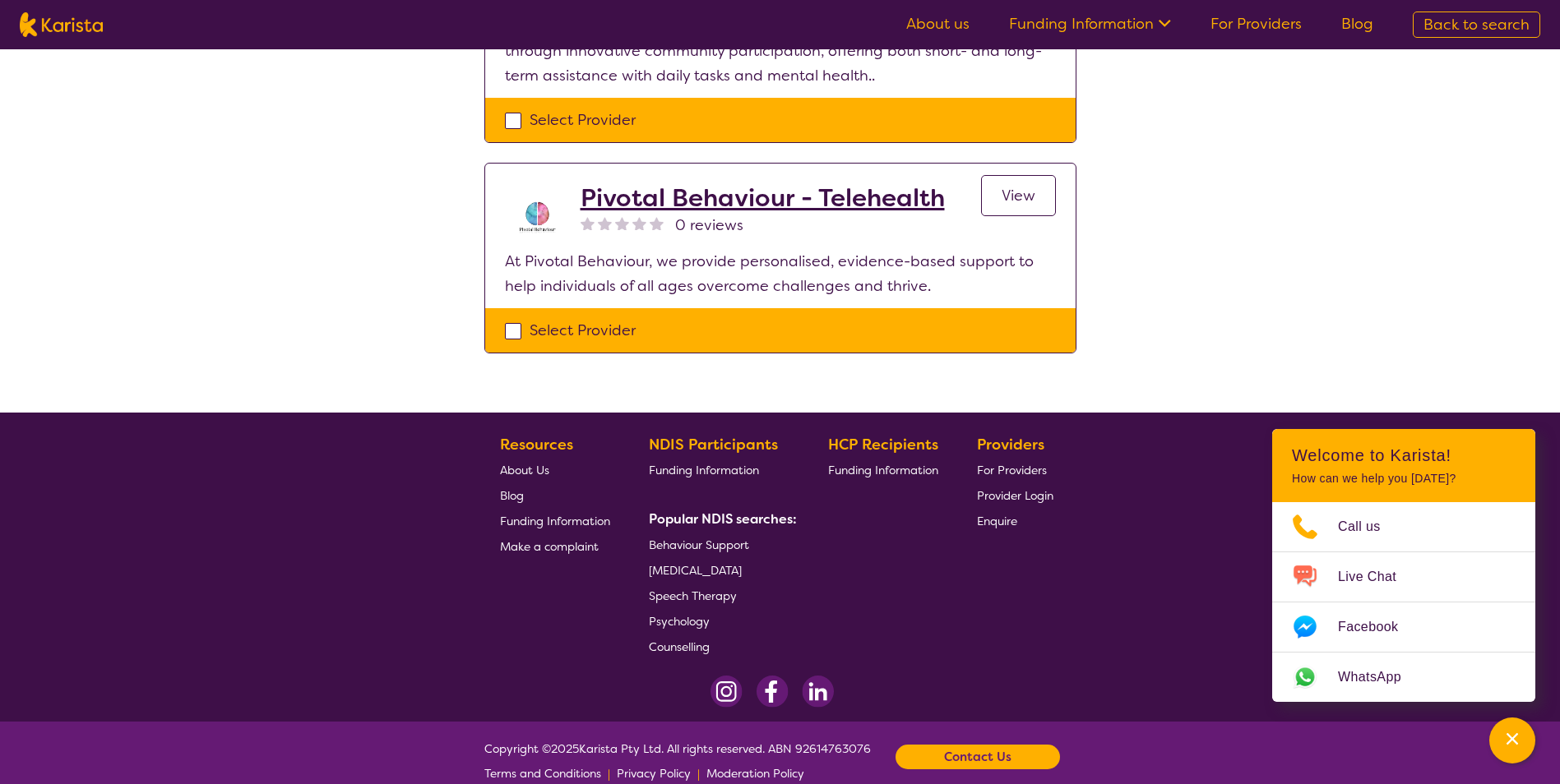
select select "Behaviour support"
select select "AS"
select select "NDIS"
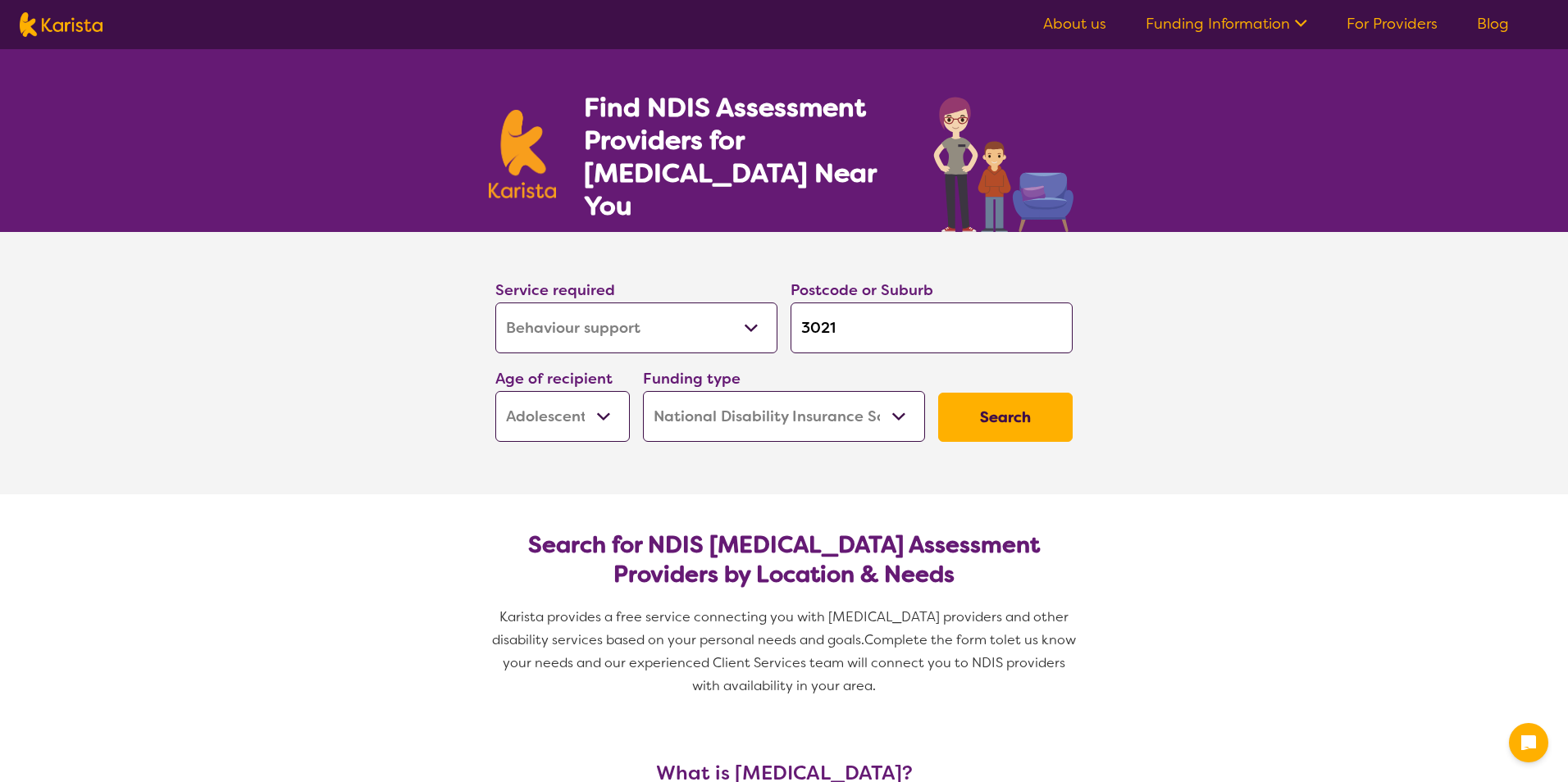
select select "Behaviour support"
select select "AS"
select select "NDIS"
select select "Behaviour support"
select select "AS"
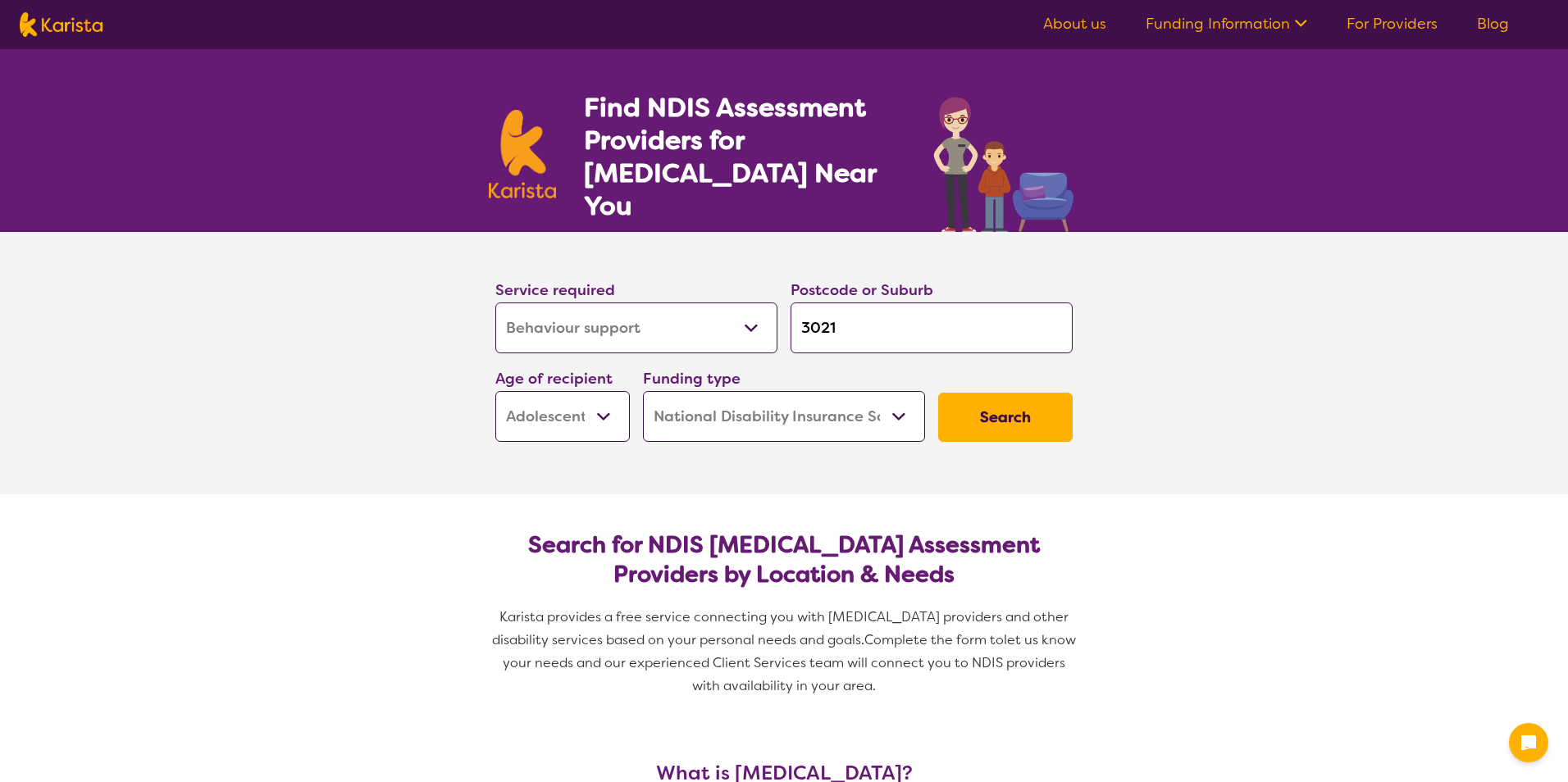
select select "NDIS"
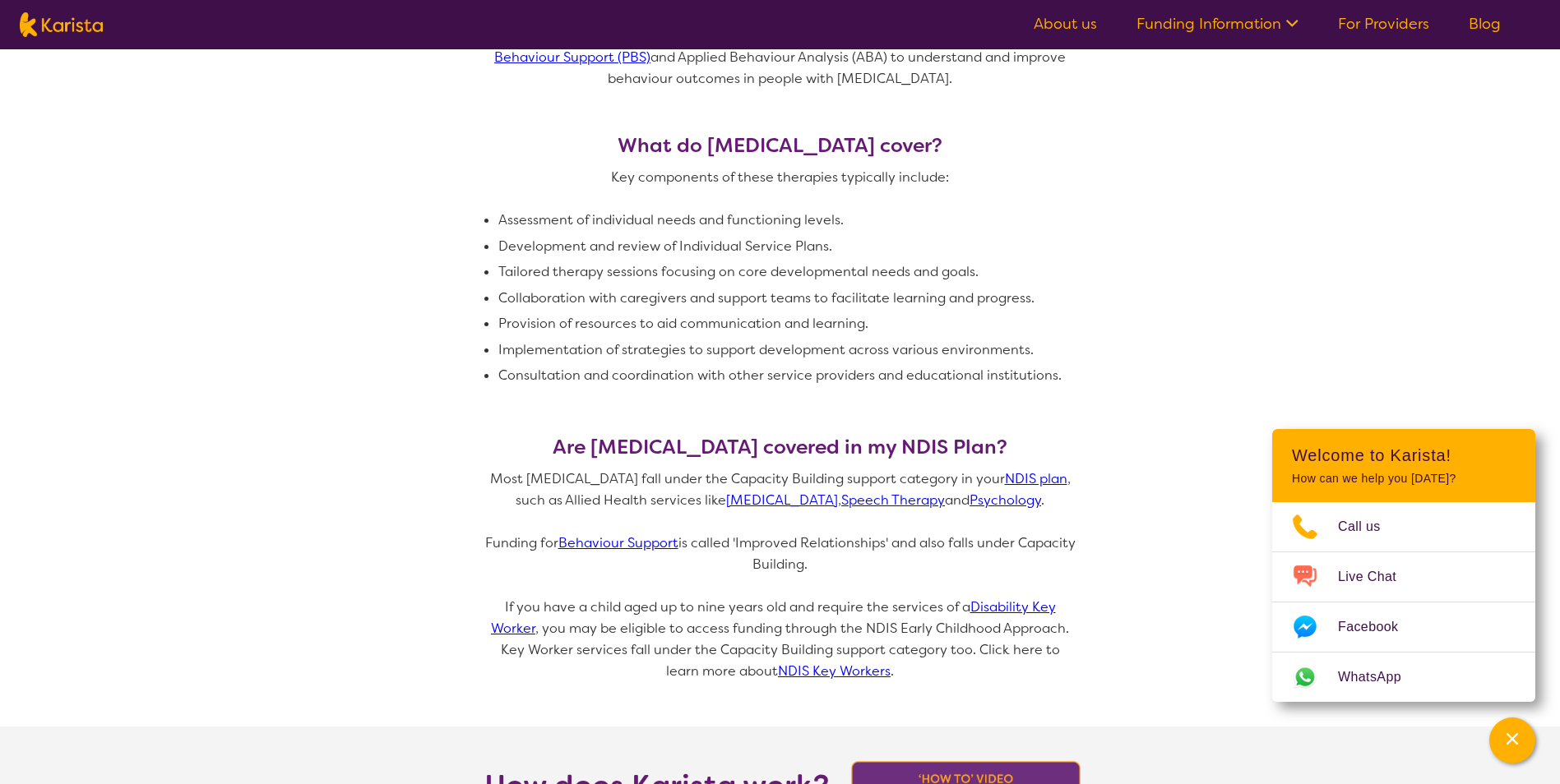
scroll to position [1069, 0]
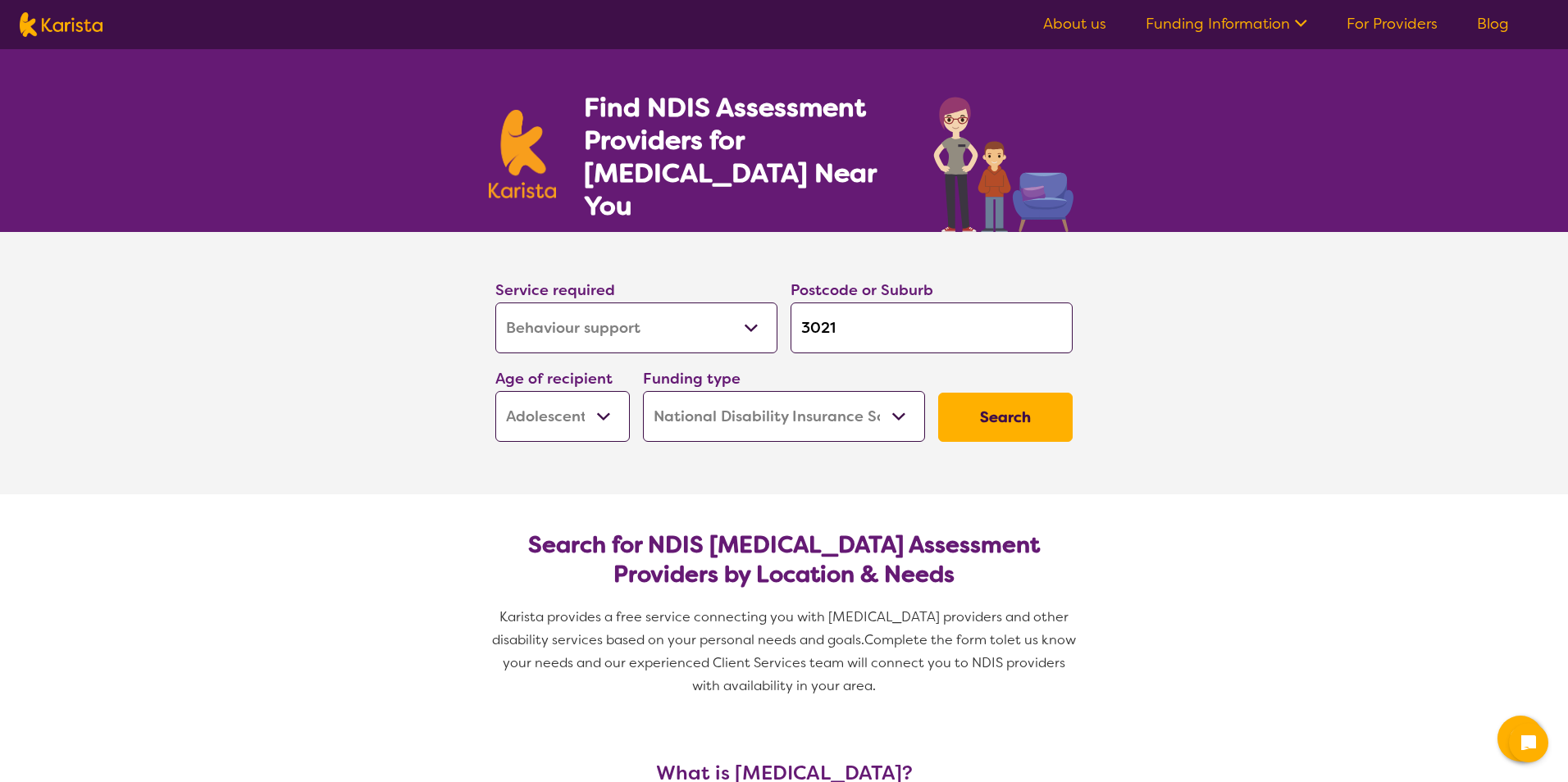
select select "Behaviour support"
select select "AS"
select select "NDIS"
select select "Behaviour support"
select select "AS"
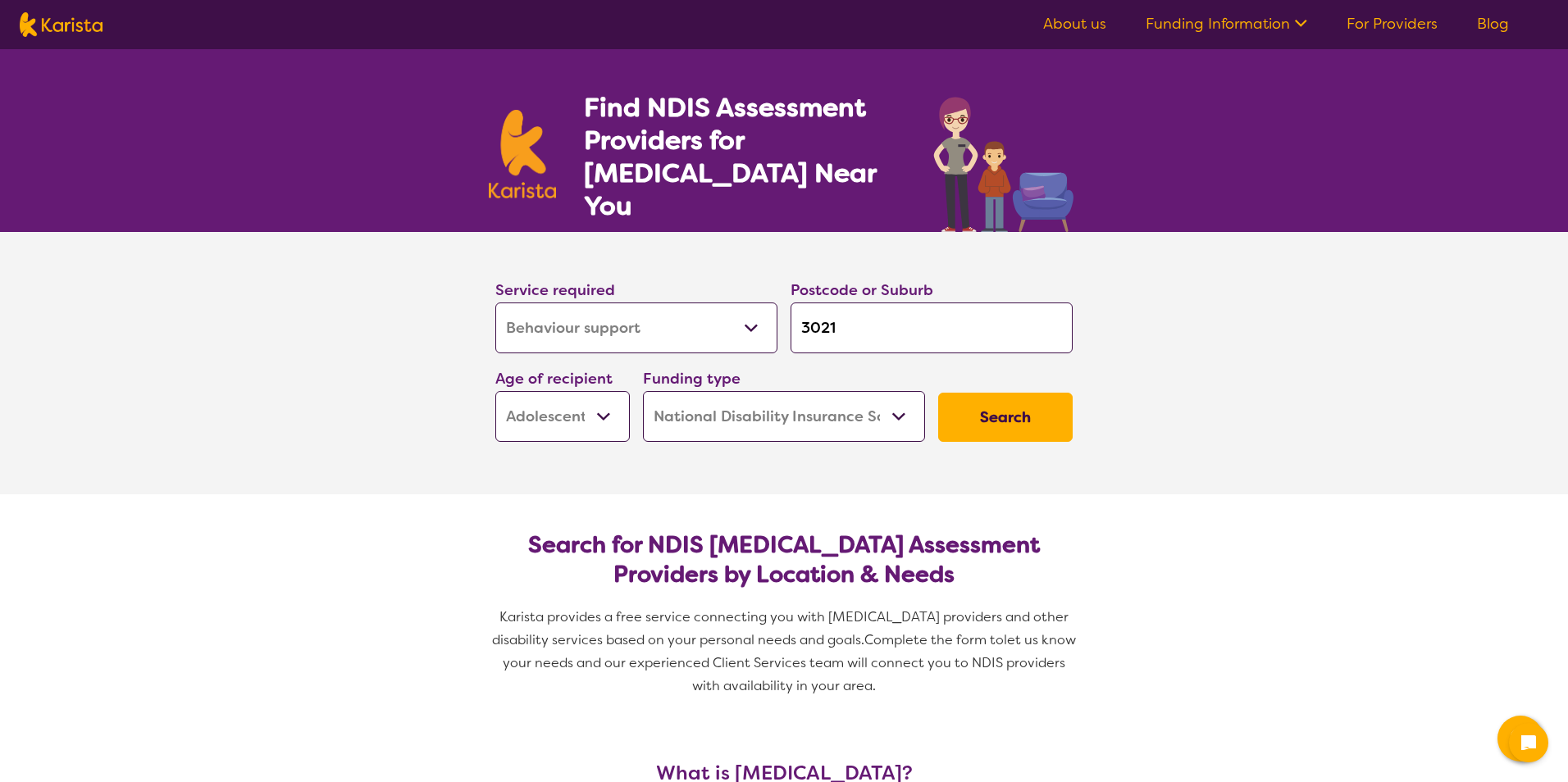
select select "NDIS"
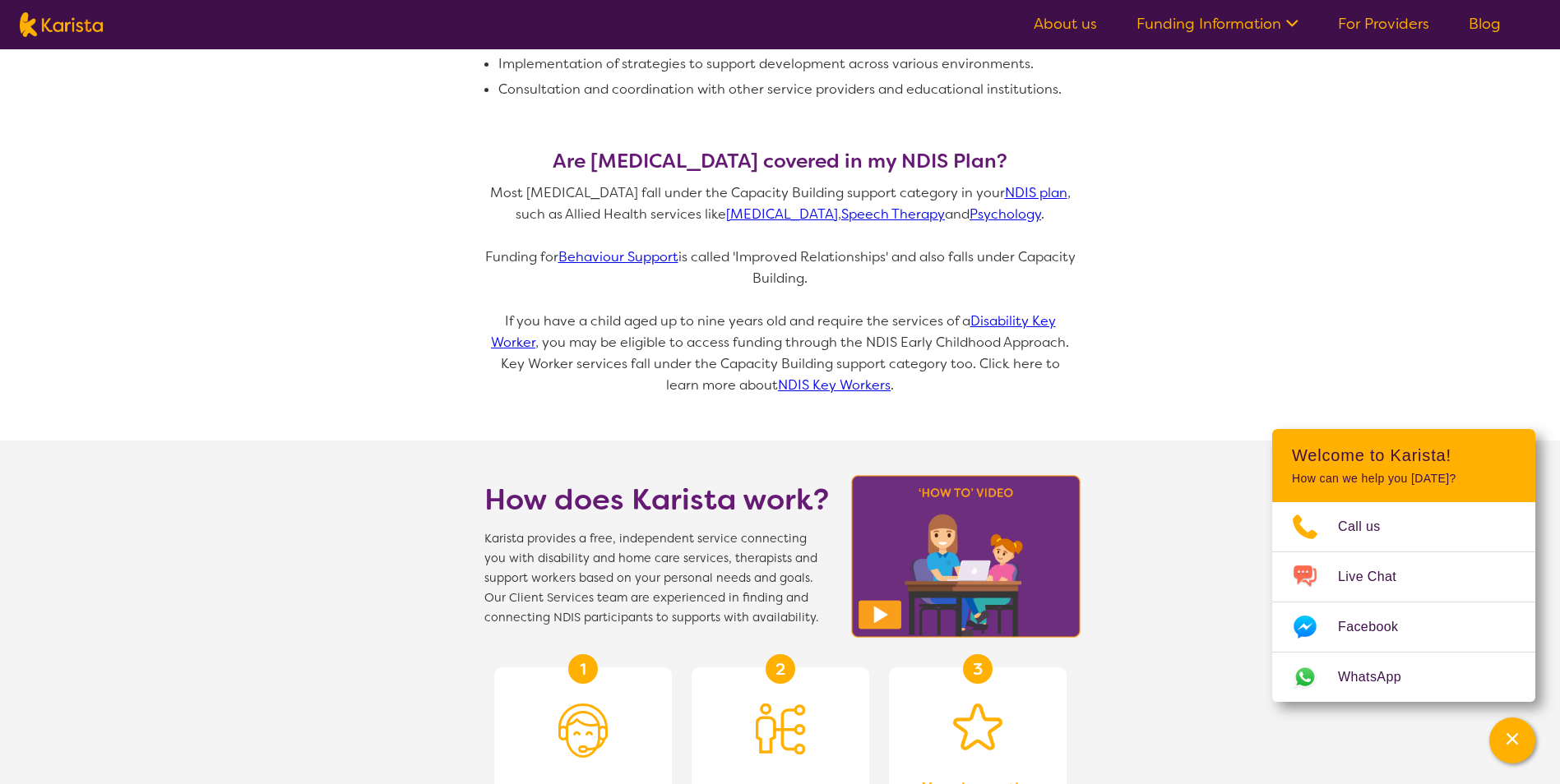
scroll to position [1645, 0]
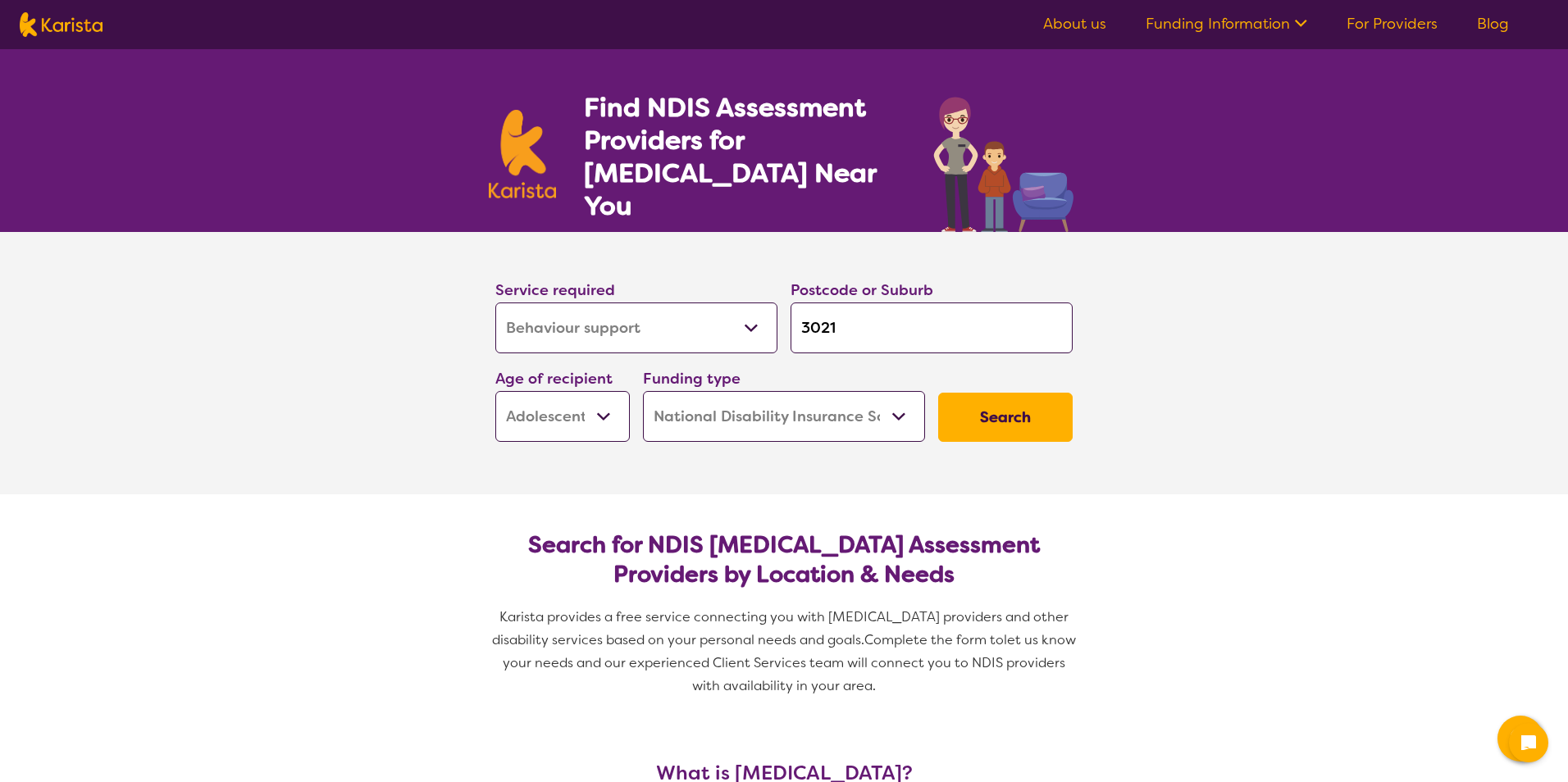
select select "Behaviour support"
select select "AS"
select select "NDIS"
select select "Behaviour support"
select select "AS"
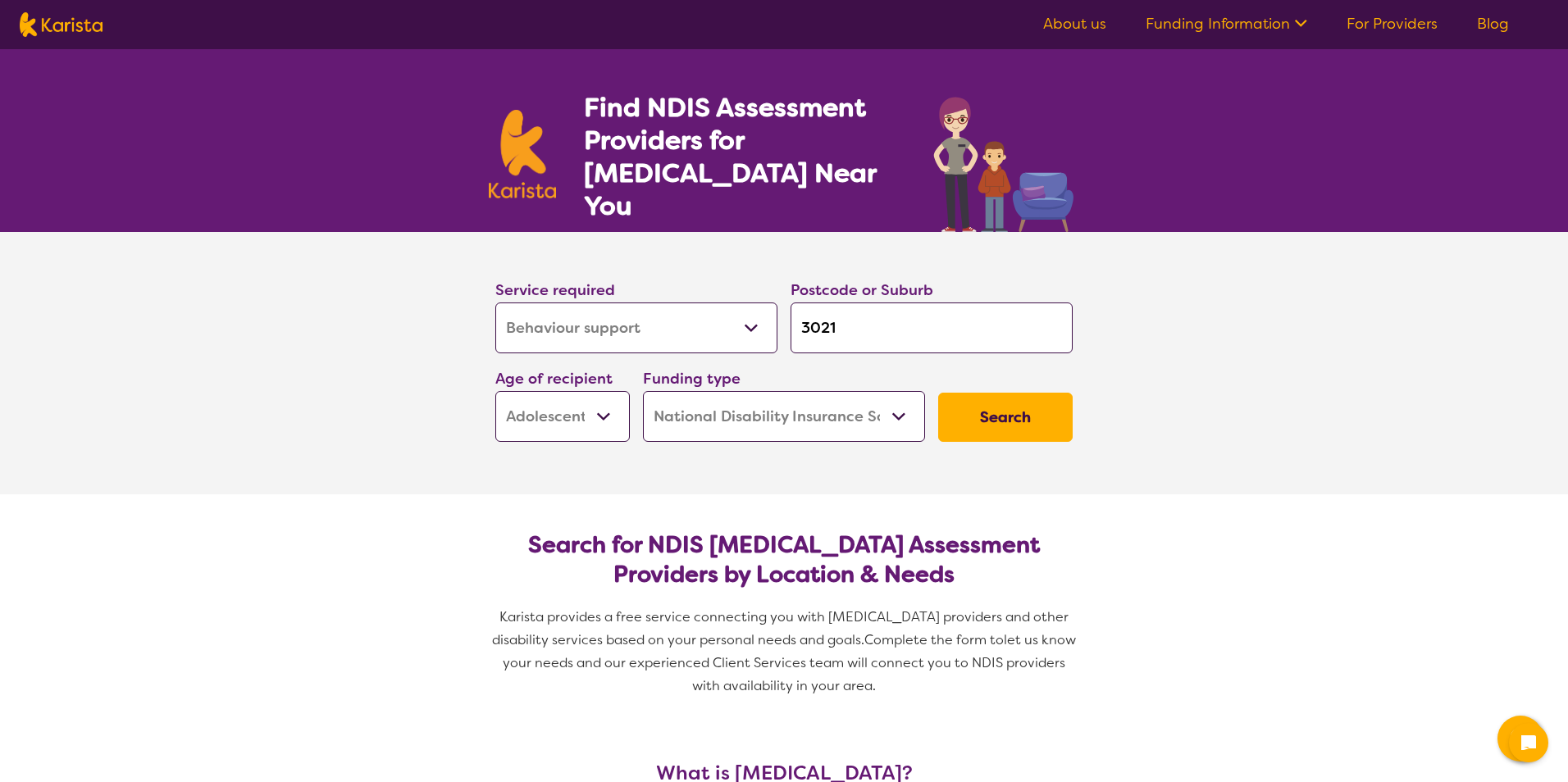
select select "NDIS"
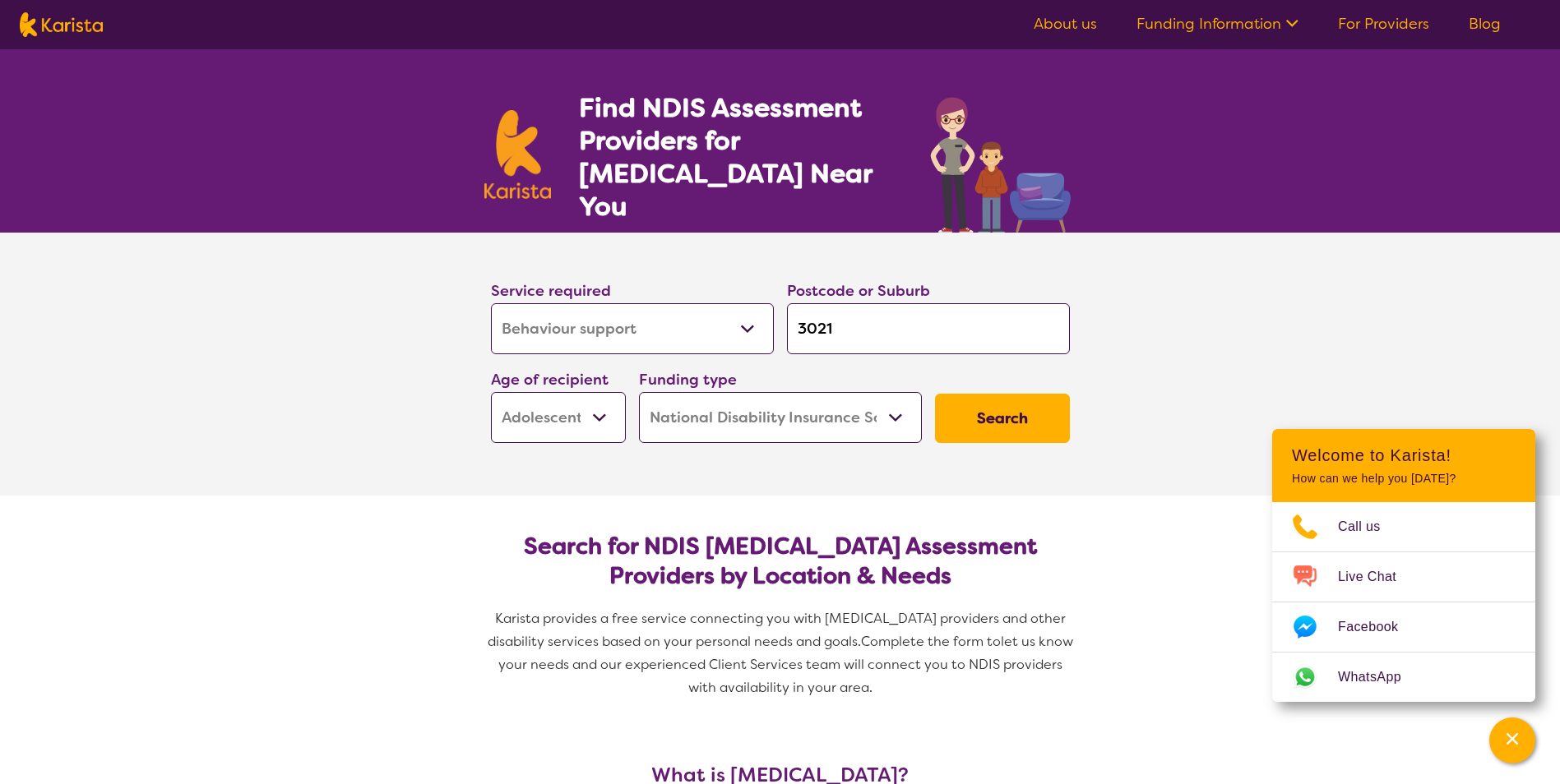
click at [98, 24] on img at bounding box center [61, 24] width 83 height 24
select select "Behaviour support"
select select "AS"
select select "NDIS"
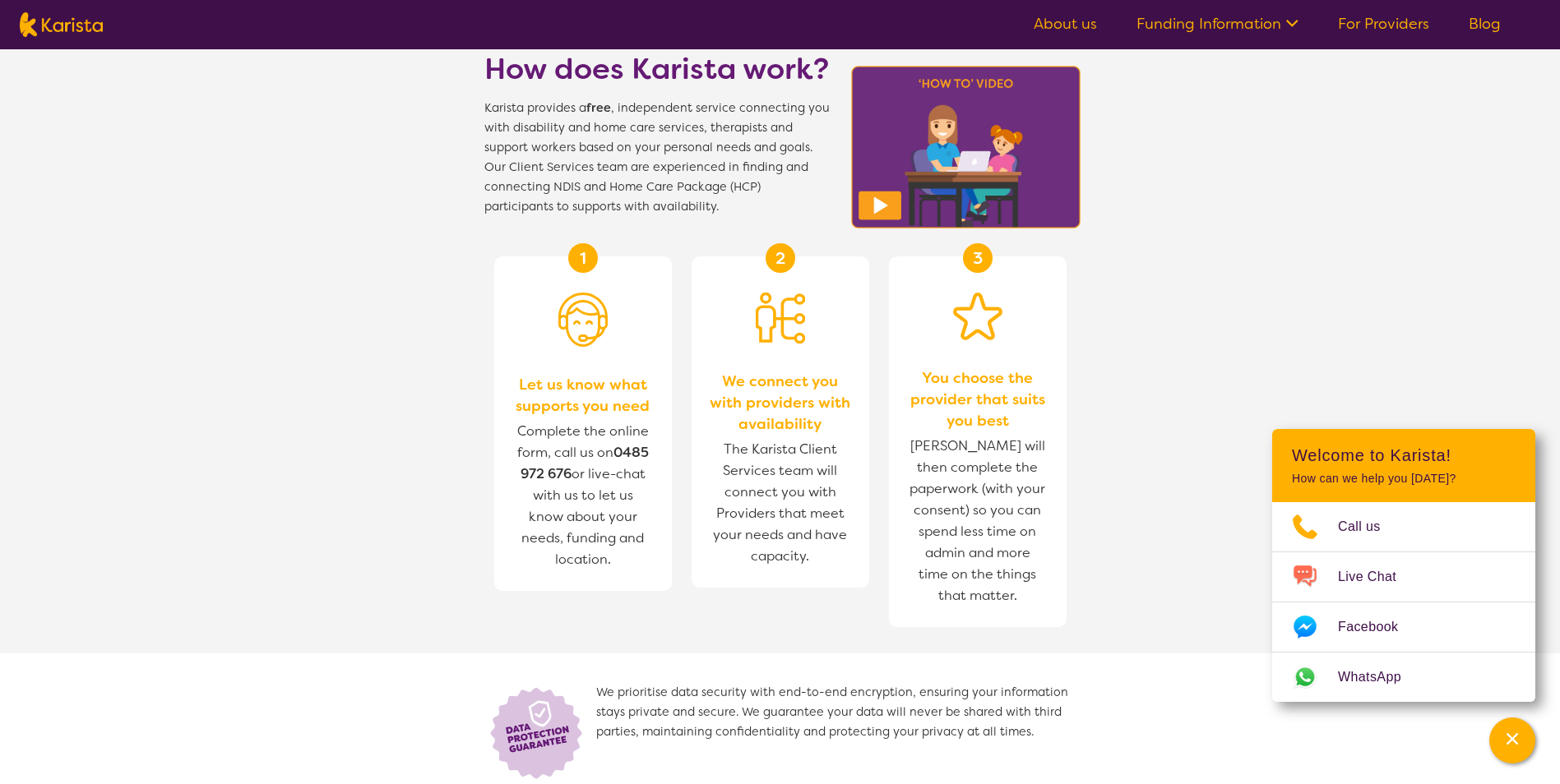
scroll to position [575, 0]
